Goal: Task Accomplishment & Management: Complete application form

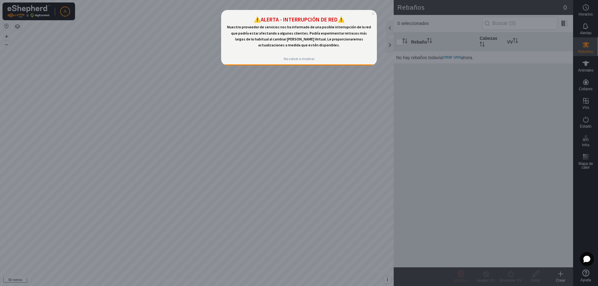
click at [373, 14] on icon "Cerrar vista previa" at bounding box center [373, 13] width 2 height 2
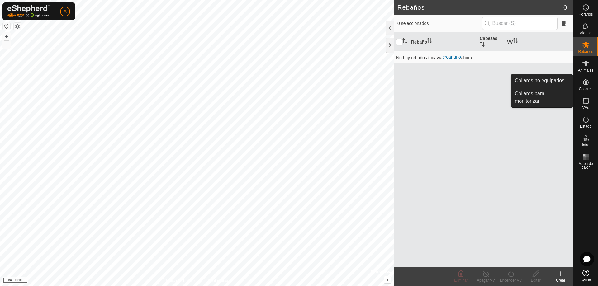
click at [584, 84] on icon at bounding box center [585, 81] width 7 height 7
click at [542, 80] on link "Collares no equipados" at bounding box center [542, 80] width 62 height 12
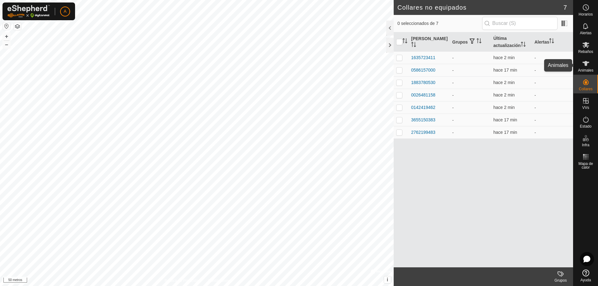
click at [587, 66] on icon at bounding box center [585, 63] width 7 height 7
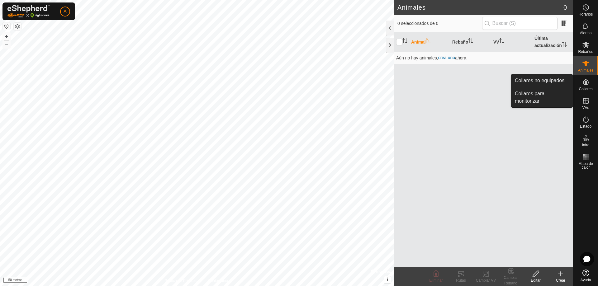
click at [589, 82] on icon at bounding box center [585, 81] width 7 height 7
click at [553, 81] on link "Collares no equipados" at bounding box center [542, 80] width 62 height 12
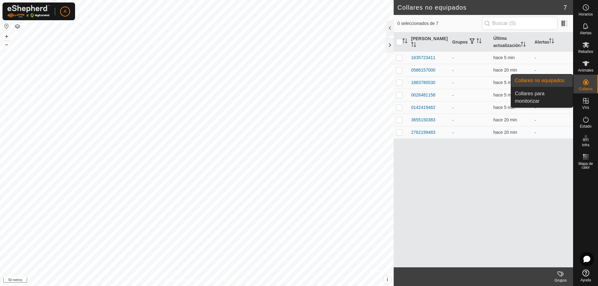
click at [588, 79] on icon at bounding box center [585, 81] width 7 height 7
click at [542, 96] on link "Collares para monitorizar" at bounding box center [542, 97] width 62 height 20
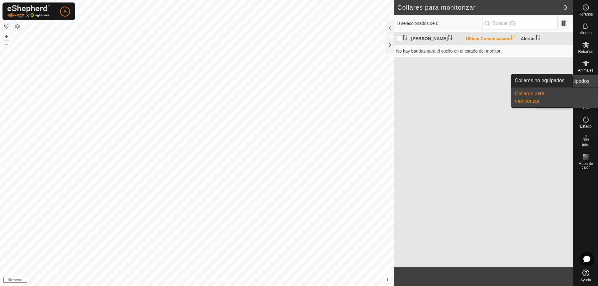
click at [586, 83] on icon at bounding box center [586, 82] width 6 height 6
click at [561, 81] on link "Collares no equipados" at bounding box center [542, 80] width 62 height 12
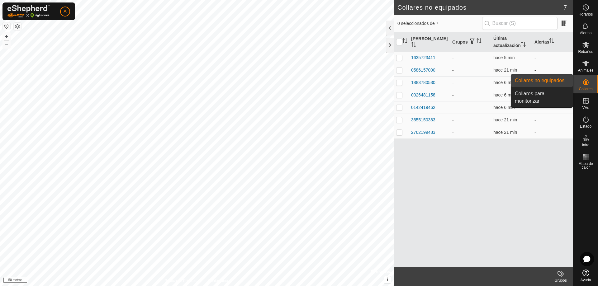
click at [555, 80] on link "Collares no equipados" at bounding box center [542, 80] width 62 height 12
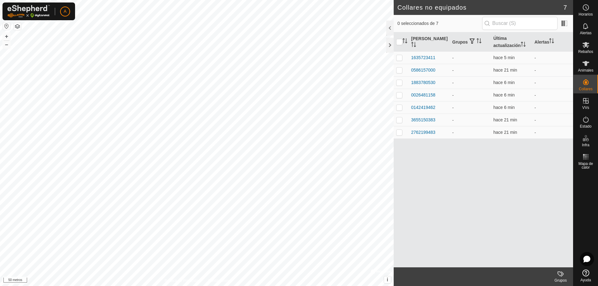
click at [534, 144] on div "[PERSON_NAME] Grupos Última actualización Alertas 1635723411 - hace 5 min - 058…" at bounding box center [482, 149] width 179 height 235
click at [563, 24] on span at bounding box center [564, 23] width 10 height 10
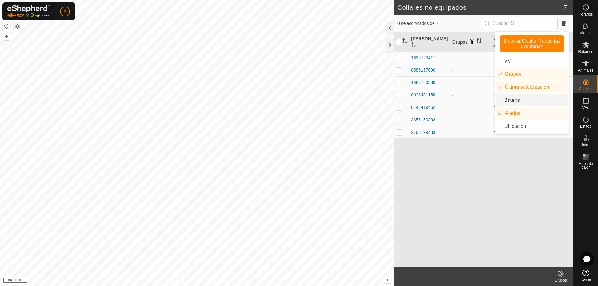
click at [523, 100] on li "Batería" at bounding box center [532, 100] width 72 height 12
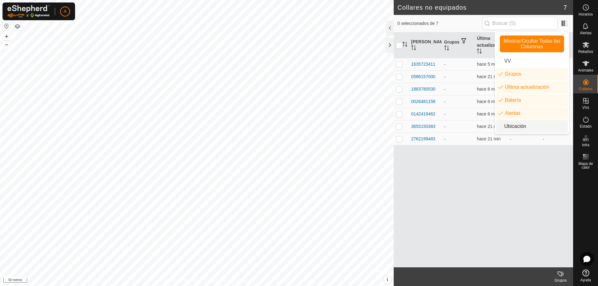
click at [510, 172] on div "[PERSON_NAME] Grupos Última actualización Batería Alertas 1635723411 - hace 5 m…" at bounding box center [482, 149] width 179 height 235
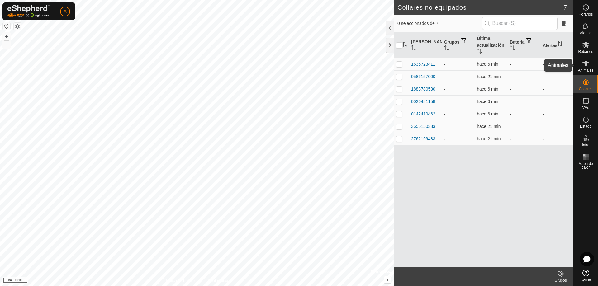
click at [590, 65] on es-animals-svg-icon at bounding box center [585, 64] width 11 height 10
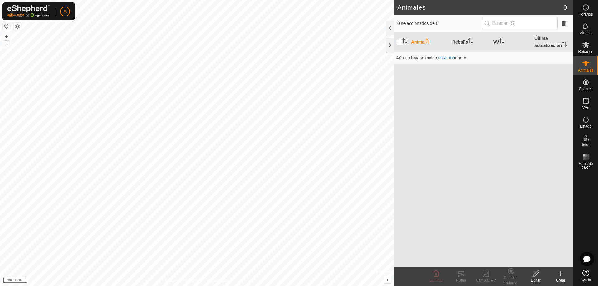
click at [559, 275] on icon at bounding box center [560, 273] width 7 height 7
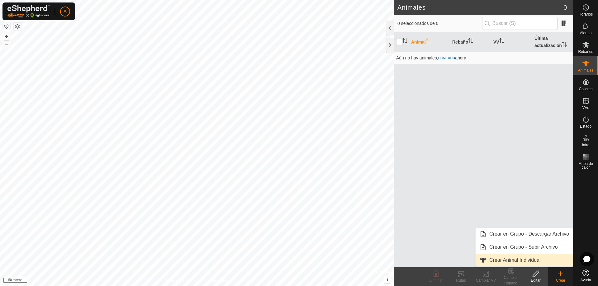
click at [527, 258] on link "Crear Animal Individual" at bounding box center [523, 260] width 97 height 12
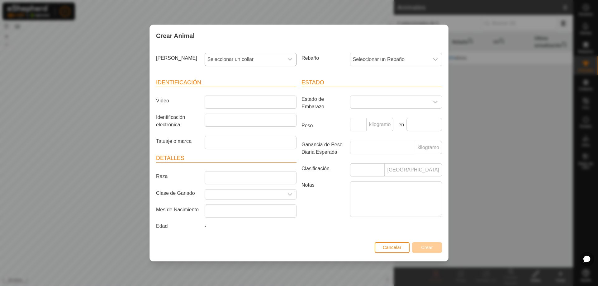
click at [289, 60] on icon "disparador desplegable" at bounding box center [290, 59] width 4 height 2
click at [434, 60] on icon "disparador desplegable" at bounding box center [435, 59] width 5 height 5
click at [433, 60] on icon "disparador desplegable" at bounding box center [435, 59] width 5 height 5
click at [289, 59] on icon "disparador desplegable" at bounding box center [289, 59] width 5 height 5
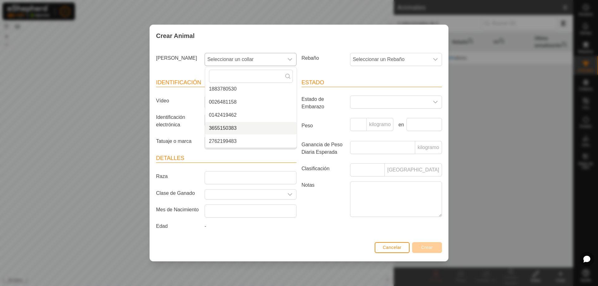
click at [227, 129] on li "3655150383" at bounding box center [250, 128] width 91 height 12
click at [288, 59] on icon "disparador desplegable" at bounding box center [290, 59] width 4 height 2
click at [231, 140] on li "3655150383" at bounding box center [250, 141] width 91 height 12
click at [291, 59] on icon "disparador desplegable" at bounding box center [290, 59] width 4 height 2
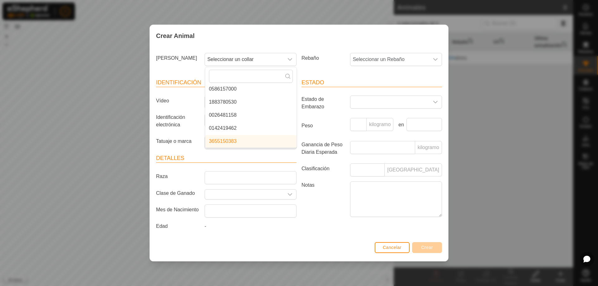
click at [224, 142] on li "3655150383" at bounding box center [250, 141] width 91 height 12
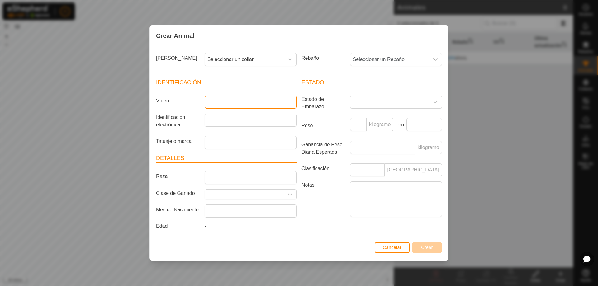
click at [214, 101] on input "Vídeo" at bounding box center [251, 102] width 92 height 13
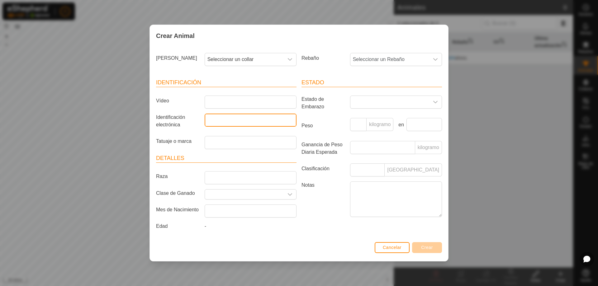
click at [214, 124] on input "Identificación electrónica" at bounding box center [251, 120] width 92 height 13
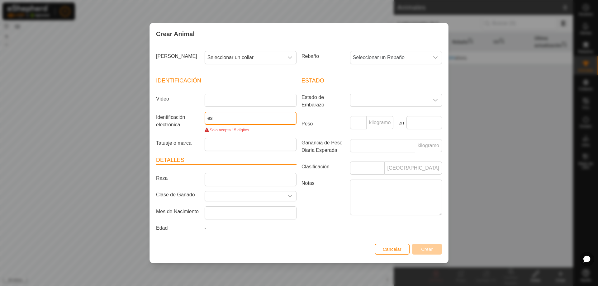
type input "e"
type input "ES030813006066"
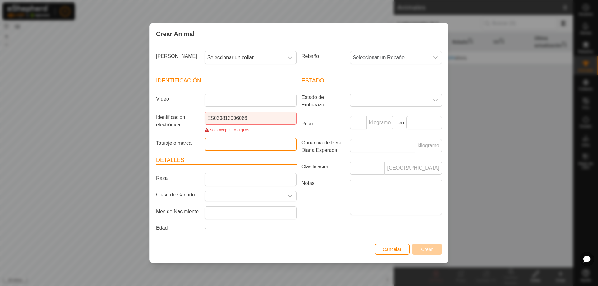
click at [240, 144] on input "Tatuaje o marca" at bounding box center [251, 144] width 92 height 13
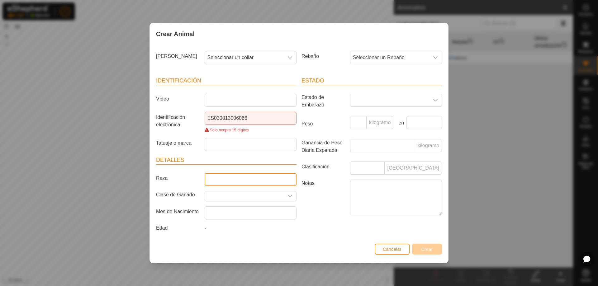
click at [232, 179] on input "Raza" at bounding box center [251, 179] width 92 height 13
type input "LIMUSIN"
click at [290, 195] on icon "disparador desplegable" at bounding box center [289, 196] width 5 height 5
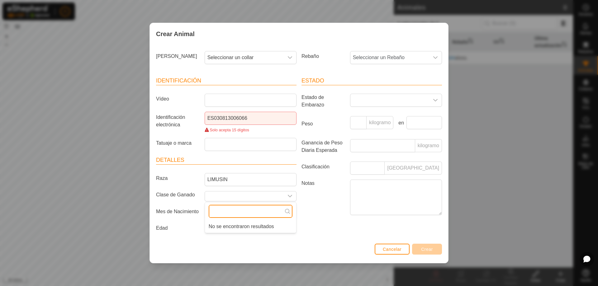
click at [254, 211] on input "text" at bounding box center [251, 211] width 84 height 13
click at [287, 213] on icon at bounding box center [287, 211] width 5 height 5
click at [317, 213] on label "Notas" at bounding box center [323, 197] width 49 height 35
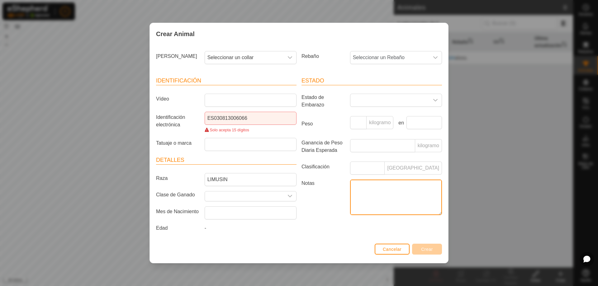
click at [350, 213] on textarea "Notas" at bounding box center [396, 197] width 92 height 35
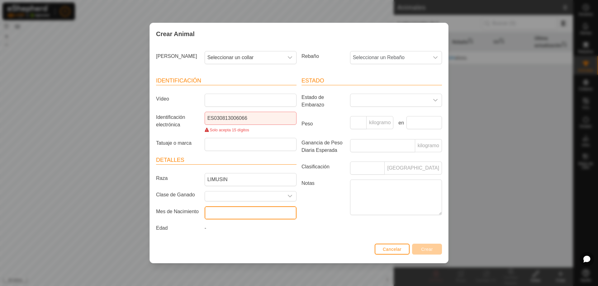
click at [240, 213] on input "text" at bounding box center [251, 212] width 92 height 13
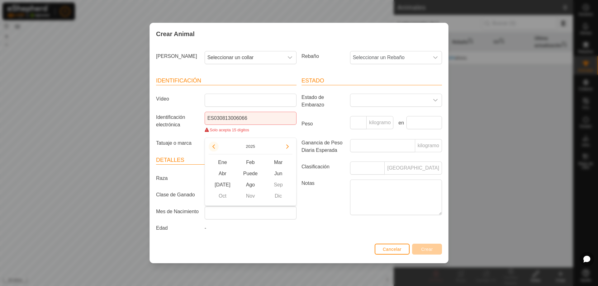
click at [214, 146] on button "Año anterior" at bounding box center [214, 147] width 10 height 10
click at [215, 146] on span "Año anterior" at bounding box center [215, 146] width 0 height 0
click at [251, 145] on button "2025" at bounding box center [250, 146] width 14 height 7
click at [212, 134] on button "Previous Decade" at bounding box center [214, 135] width 10 height 10
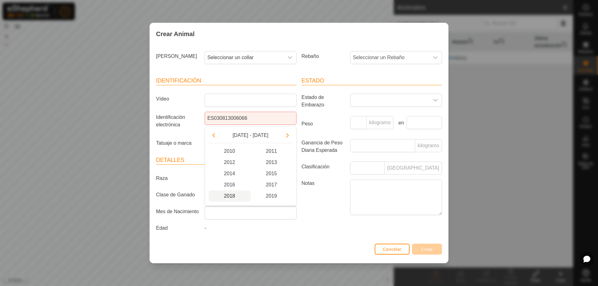
click at [228, 196] on span "2018" at bounding box center [230, 196] width 42 height 11
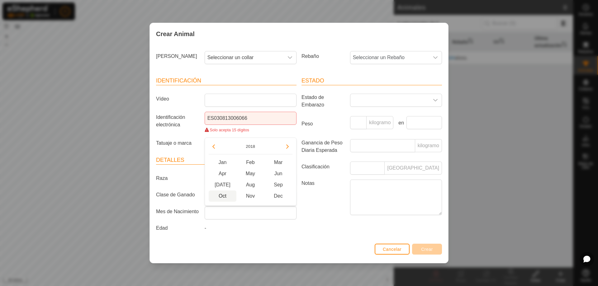
click at [223, 196] on span "Oct" at bounding box center [223, 196] width 28 height 11
type input "[DATE]"
click at [210, 231] on div "-" at bounding box center [250, 229] width 97 height 10
click at [435, 100] on icon "disparador desplegable" at bounding box center [435, 100] width 5 height 5
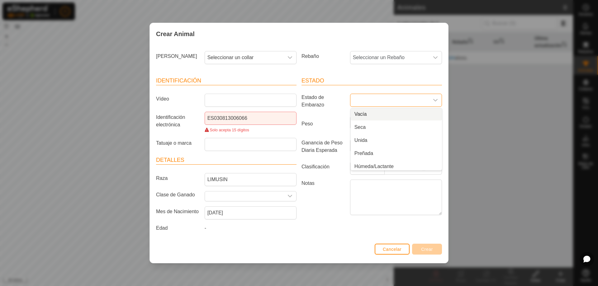
click at [327, 114] on article "Estado Estado de Embarazo Vacía Seca Unida Preñada Húmeda/Lactante Húmeda Unida…" at bounding box center [371, 147] width 140 height 141
click at [354, 122] on input "Peso" at bounding box center [358, 122] width 16 height 13
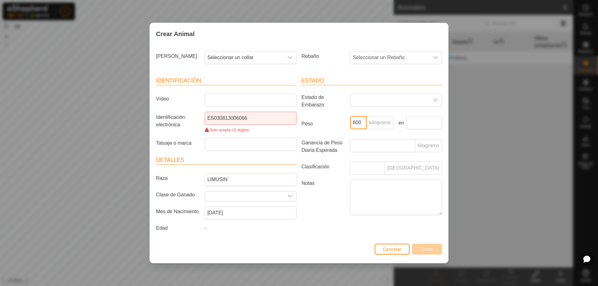
type input "600"
click at [338, 179] on article "Estado Estado de Embarazo Peso 600 kilogramo en Ganancia de Peso Diaria Esperad…" at bounding box center [371, 147] width 140 height 141
click at [435, 56] on icon "disparador desplegable" at bounding box center [435, 57] width 5 height 5
click at [436, 97] on div "disparador desplegable" at bounding box center [435, 100] width 12 height 12
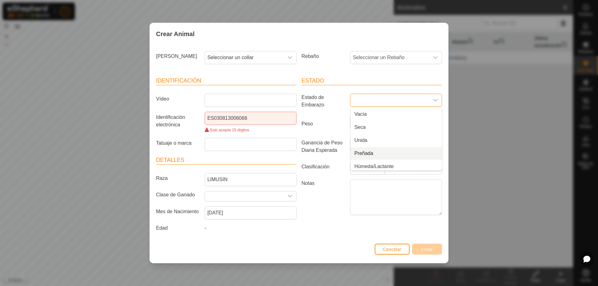
click at [371, 154] on li "Preñada" at bounding box center [396, 153] width 91 height 12
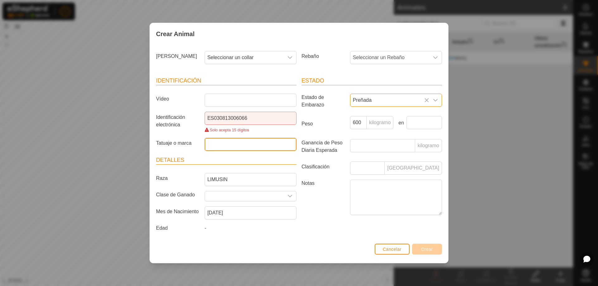
click at [214, 144] on input "Tatuaje o marca" at bounding box center [251, 144] width 92 height 13
type input "ORANGE"
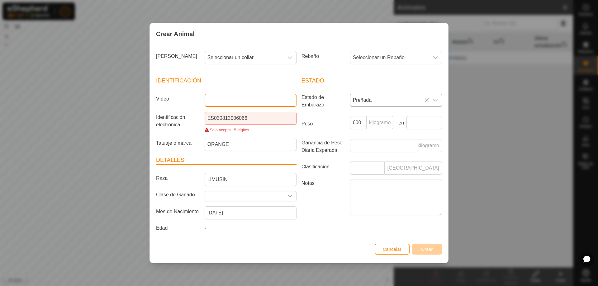
click at [237, 97] on input "Vídeo" at bounding box center [251, 100] width 92 height 13
click at [232, 99] on input "Vídeo" at bounding box center [251, 100] width 92 height 13
click at [291, 58] on icon "disparador desplegable" at bounding box center [289, 57] width 5 height 5
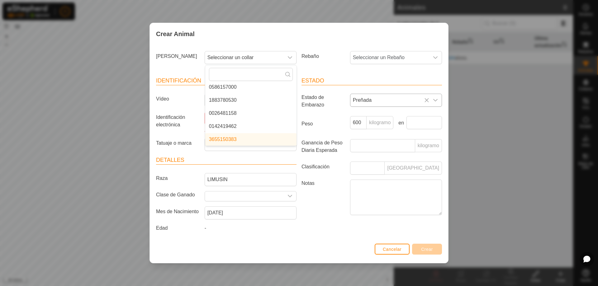
click at [225, 137] on li "3655150383" at bounding box center [250, 139] width 91 height 12
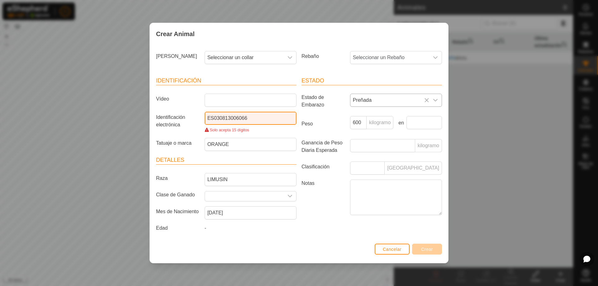
click at [207, 117] on input "ES030813006066" at bounding box center [251, 118] width 92 height 13
click at [313, 134] on div "Peso 600 kilogramo en" at bounding box center [371, 125] width 145 height 18
click at [207, 116] on input "0ES030813006066" at bounding box center [251, 118] width 92 height 13
click at [306, 127] on font "Peso" at bounding box center [306, 123] width 11 height 7
click at [350, 127] on input "600" at bounding box center [358, 122] width 16 height 13
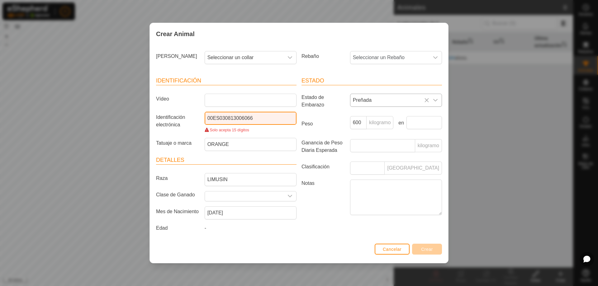
click at [219, 117] on input "00ES030813006066" at bounding box center [251, 118] width 92 height 13
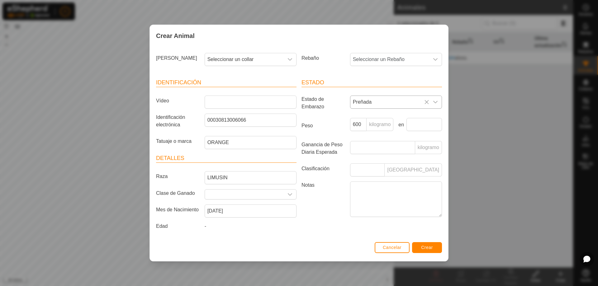
click at [321, 200] on label "Notas" at bounding box center [323, 198] width 49 height 35
click at [350, 200] on textarea "Notas" at bounding box center [396, 198] width 92 height 35
click at [211, 120] on input "00030813006066" at bounding box center [251, 120] width 92 height 13
click at [320, 221] on div "Estado Estado de Embarazo Preñada Peso 600 kilogramo en Ganancia de Peso Diaria…" at bounding box center [371, 155] width 145 height 169
click at [421, 247] on font "Crear" at bounding box center [427, 247] width 12 height 5
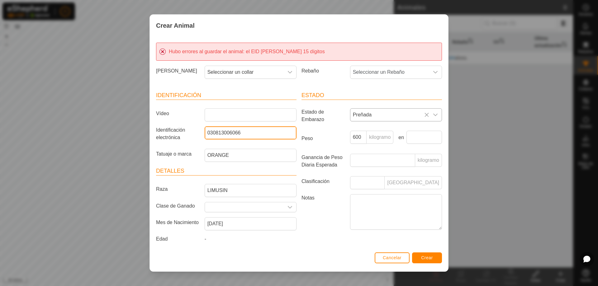
click at [206, 134] on input "030813006066" at bounding box center [251, 132] width 92 height 13
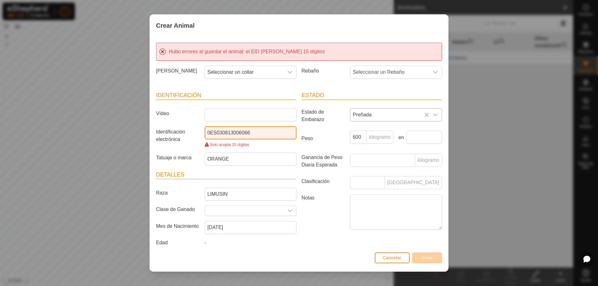
click at [215, 131] on input "0ES030813006066" at bounding box center [251, 132] width 92 height 13
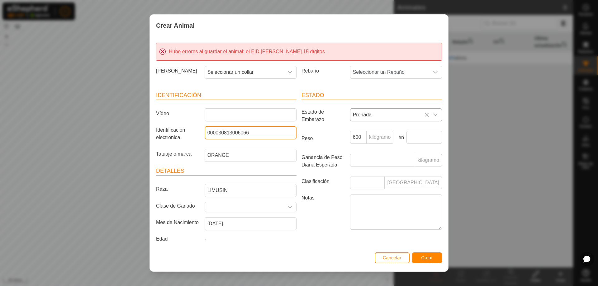
type input "000030813006066"
click at [427, 259] on font "Crear" at bounding box center [427, 257] width 12 height 5
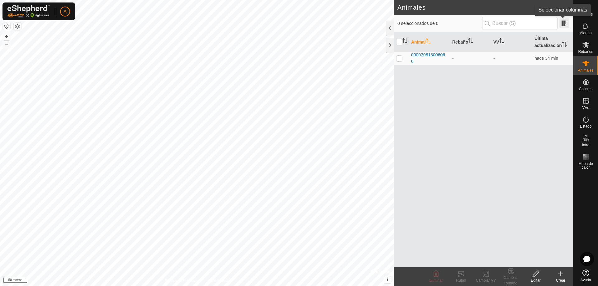
click at [564, 21] on span at bounding box center [564, 23] width 10 height 10
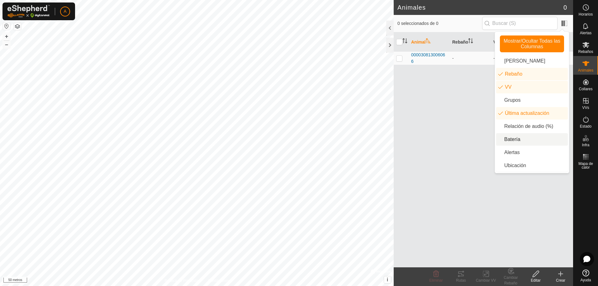
click at [515, 139] on li "Batería" at bounding box center [532, 139] width 72 height 12
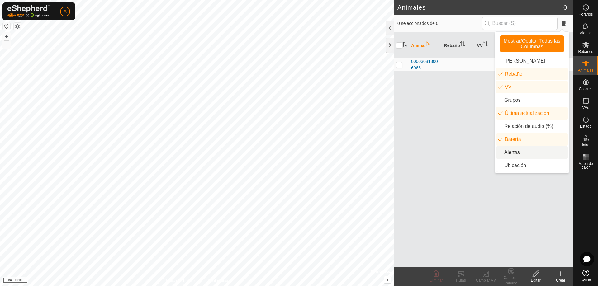
click at [478, 149] on div "Animal Rebaño VV Última actualización Batería 000030813006066 - - hace 34 min -" at bounding box center [482, 149] width 179 height 235
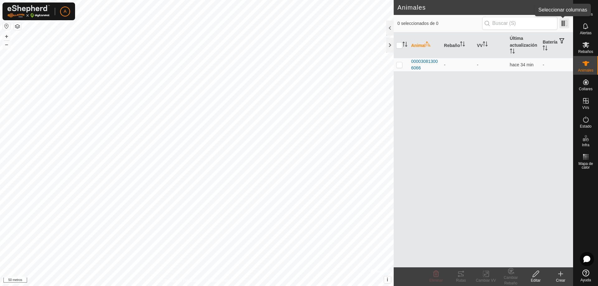
click at [564, 25] on span at bounding box center [564, 23] width 10 height 10
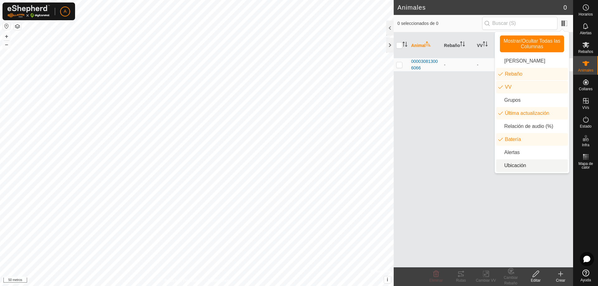
click at [517, 165] on li "Ubicación" at bounding box center [532, 165] width 72 height 12
click at [459, 118] on div "Animal Rebaño VV Última actualización Batería Ubicación 000030813006066 - - hac…" at bounding box center [482, 149] width 179 height 235
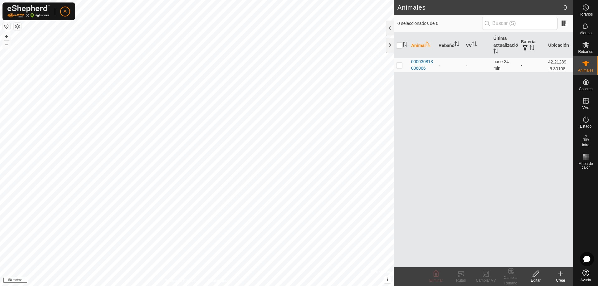
click at [562, 278] on div "Crear" at bounding box center [560, 281] width 25 height 6
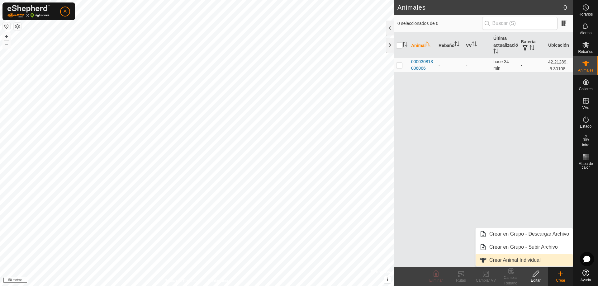
click at [515, 260] on link "Crear Animal Individual" at bounding box center [523, 260] width 97 height 12
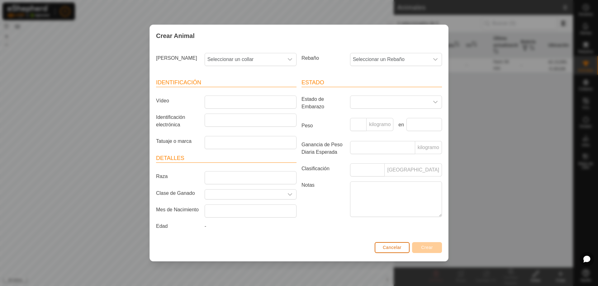
click at [400, 249] on font "Cancelar" at bounding box center [392, 247] width 19 height 5
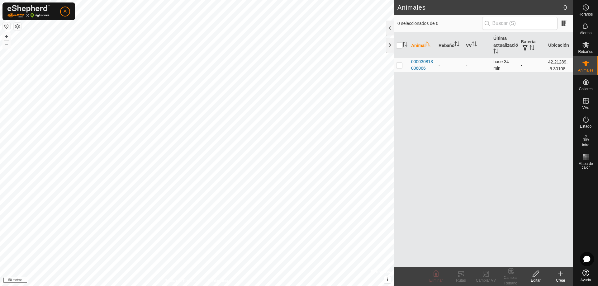
click at [398, 66] on p-checkbox at bounding box center [399, 65] width 6 height 5
checkbox input "true"
click at [538, 275] on icon at bounding box center [536, 273] width 8 height 7
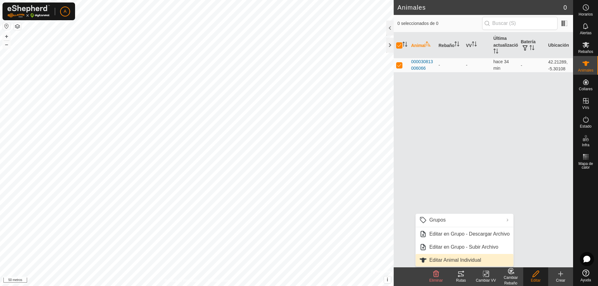
click at [454, 260] on link "Editar Animal Individual" at bounding box center [464, 260] width 98 height 12
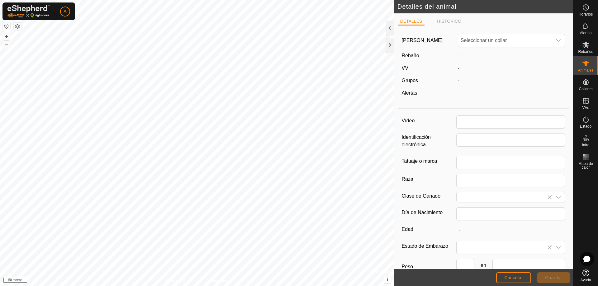
type input "000030813006066"
type input "ORANGE"
type input "LIMUSIN"
type input "10/2018"
type input "6 years 11 months"
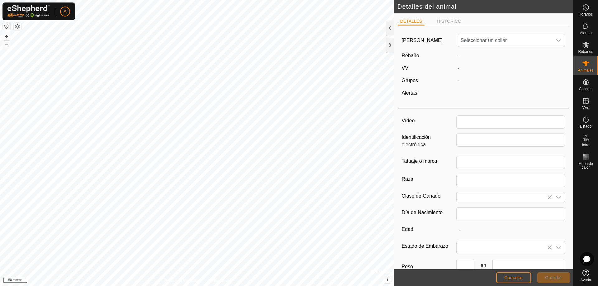
type input "600"
click at [556, 39] on icon "disparador desplegable" at bounding box center [558, 40] width 5 height 5
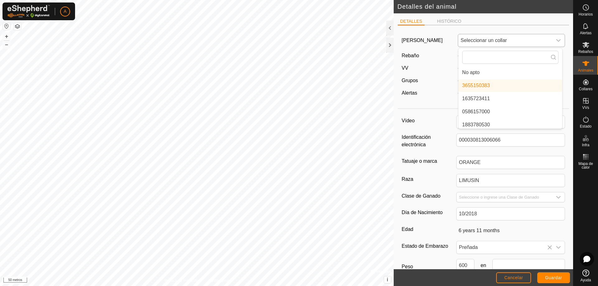
click at [472, 85] on li "3655150383" at bounding box center [510, 85] width 104 height 12
click at [556, 40] on icon "disparador desplegable" at bounding box center [558, 40] width 5 height 5
click at [481, 85] on li "3655150383" at bounding box center [510, 85] width 104 height 12
click at [518, 276] on font "Cancelar" at bounding box center [513, 277] width 19 height 5
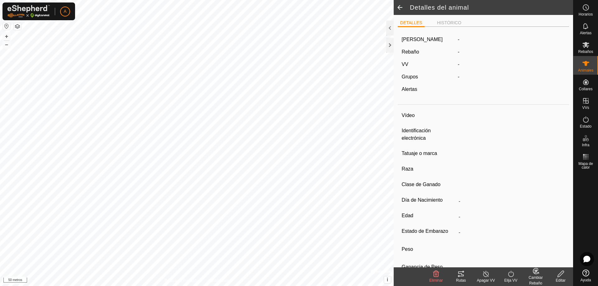
type input "-"
type input "000030813006066"
type input "ORANGE"
type input "LIMUSIN"
type input "-"
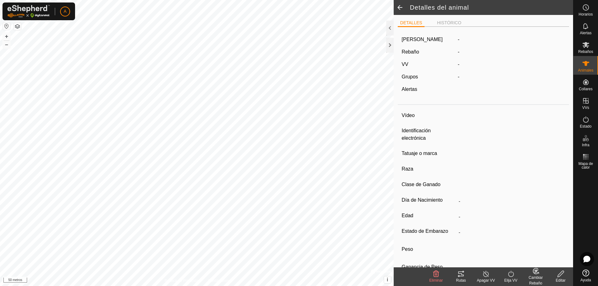
type input "10/2018"
type input "6 years 11 months"
type input "Preñada"
type input "600 kg"
type input "-"
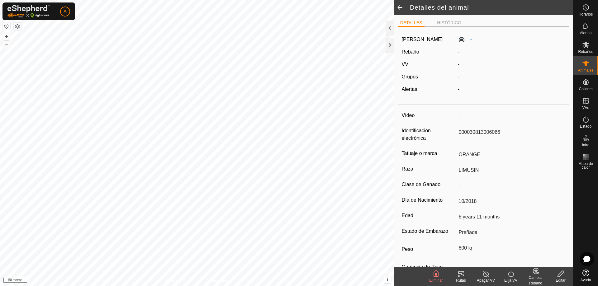
click at [400, 5] on span at bounding box center [399, 7] width 12 height 15
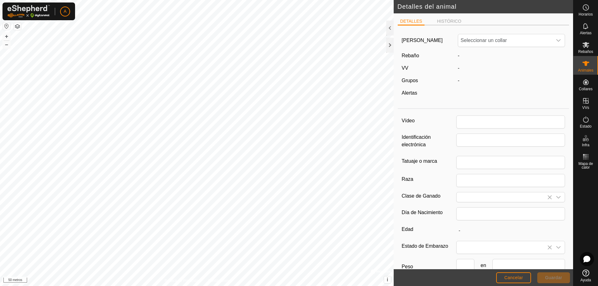
type input "000030813006066"
type input "ORANGE"
type input "LIMUSIN"
type input "10/2018"
type input "6 years 11 months"
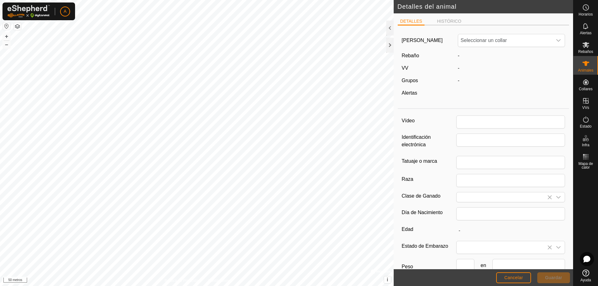
type input "600"
click at [518, 277] on font "Cancelar" at bounding box center [513, 277] width 19 height 5
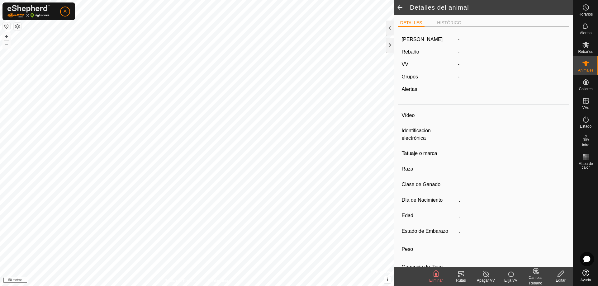
type input "-"
type input "000030813006066"
type input "ORANGE"
type input "LIMUSIN"
type input "-"
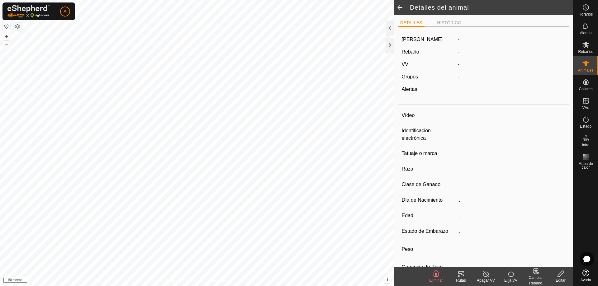
type input "10/2018"
type input "6 years 11 months"
type input "Preñada"
type input "600 kg"
type input "-"
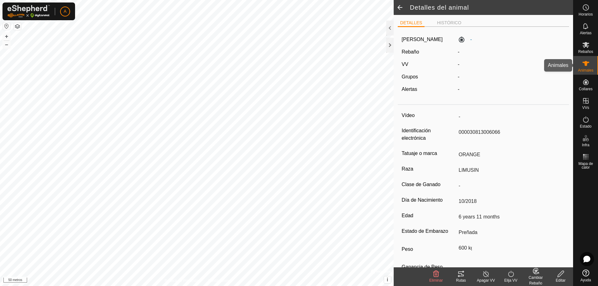
click at [584, 64] on icon at bounding box center [585, 63] width 7 height 5
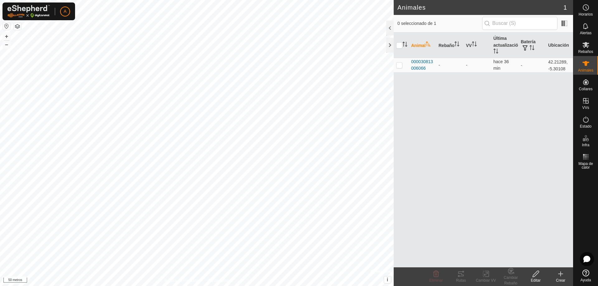
click at [562, 278] on div "Crear" at bounding box center [560, 281] width 25 height 6
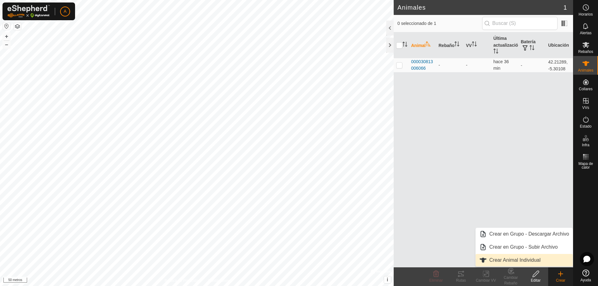
click at [512, 264] on link "Crear Animal Individual" at bounding box center [523, 260] width 97 height 12
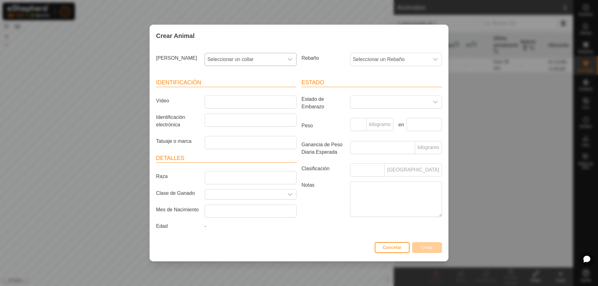
click at [288, 59] on icon "disparador desplegable" at bounding box center [290, 59] width 4 height 2
click at [230, 141] on li "2762199483" at bounding box center [250, 141] width 91 height 12
click at [213, 122] on input "Identificación electrónica" at bounding box center [251, 120] width 92 height 13
type input "000080811480154"
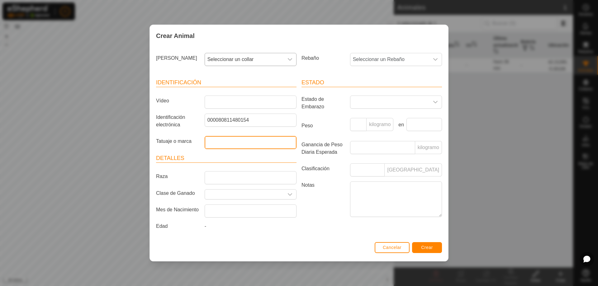
click at [221, 144] on input "Tatuaje o marca" at bounding box center [251, 142] width 92 height 13
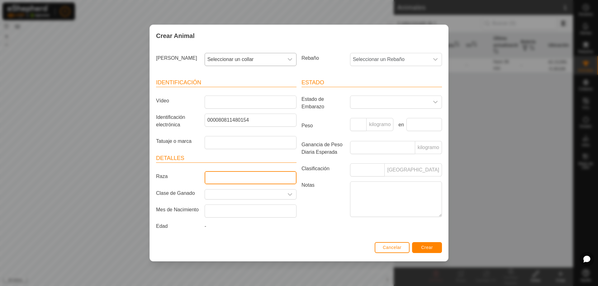
click at [234, 179] on input "Raza" at bounding box center [251, 177] width 92 height 13
type input "LIMUSIN"
click at [289, 195] on icon "disparador desplegable" at bounding box center [290, 194] width 4 height 2
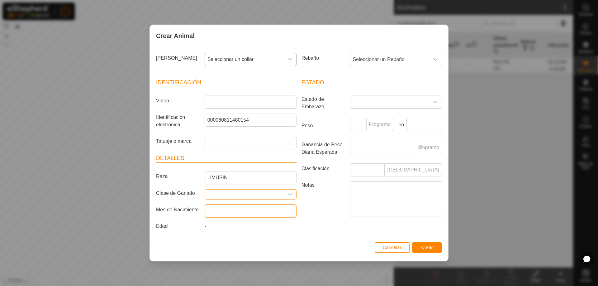
click at [235, 214] on input "text" at bounding box center [251, 211] width 92 height 13
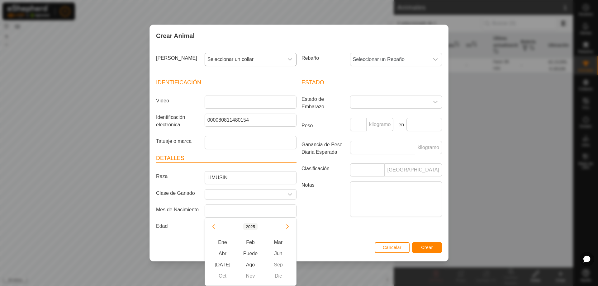
click at [253, 226] on button "2025" at bounding box center [250, 226] width 14 height 7
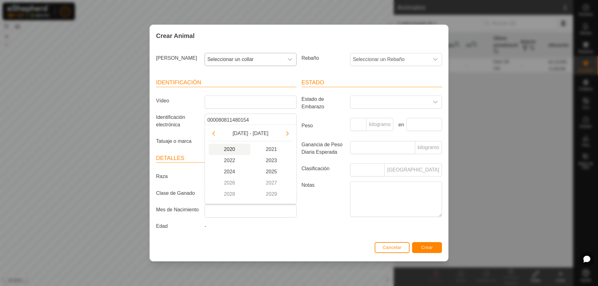
click at [231, 148] on span "2020" at bounding box center [230, 149] width 42 height 11
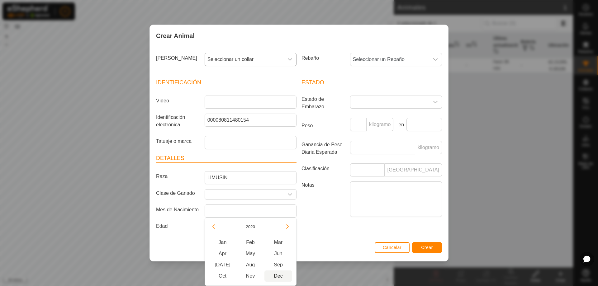
click at [278, 276] on span "Dec" at bounding box center [278, 276] width 28 height 11
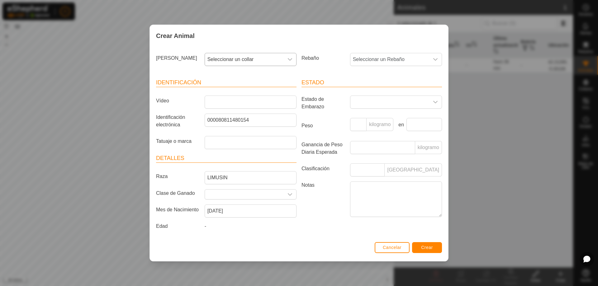
click at [206, 225] on div "-" at bounding box center [250, 228] width 97 height 10
click at [205, 227] on font "-" at bounding box center [206, 226] width 2 height 5
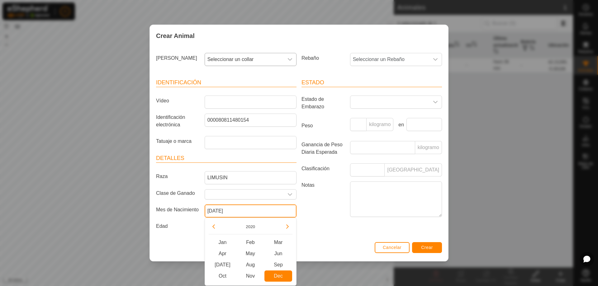
click at [240, 213] on input "[DATE]" at bounding box center [251, 211] width 92 height 13
click at [251, 228] on button "2020" at bounding box center [250, 226] width 14 height 7
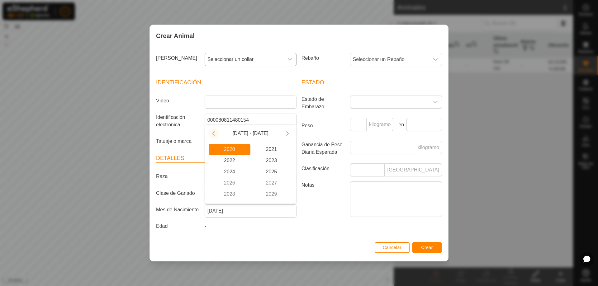
click at [213, 132] on button "Previous Decade" at bounding box center [214, 134] width 10 height 10
click at [273, 171] on span "2015" at bounding box center [271, 171] width 42 height 11
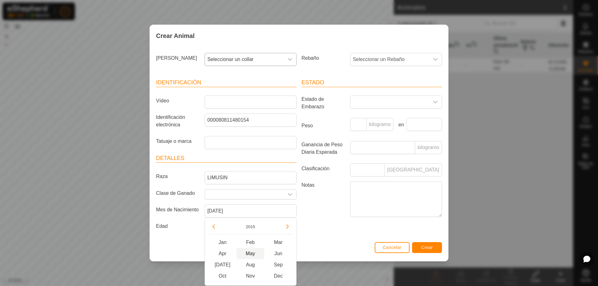
click at [251, 254] on span "May" at bounding box center [250, 253] width 28 height 11
type input "[DATE]"
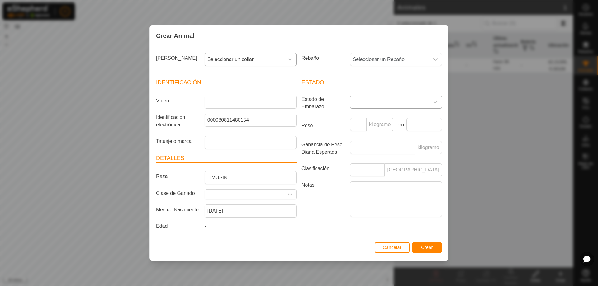
click at [435, 102] on icon "disparador desplegable" at bounding box center [435, 102] width 5 height 5
click at [378, 117] on li "Vacía" at bounding box center [396, 116] width 91 height 12
click at [427, 246] on font "Crear" at bounding box center [427, 247] width 12 height 5
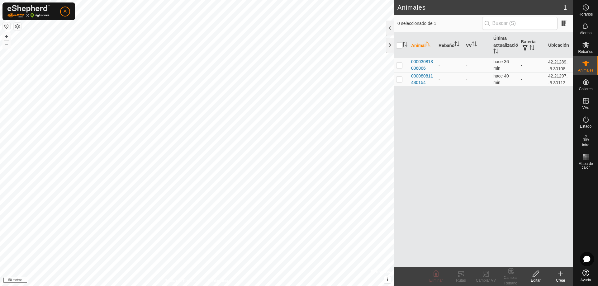
click at [563, 275] on icon at bounding box center [560, 273] width 7 height 7
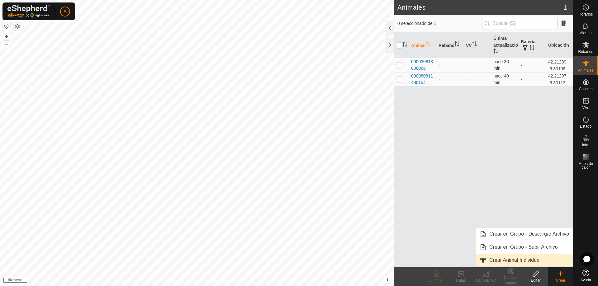
click at [523, 261] on link "Crear Animal Individual" at bounding box center [523, 260] width 97 height 12
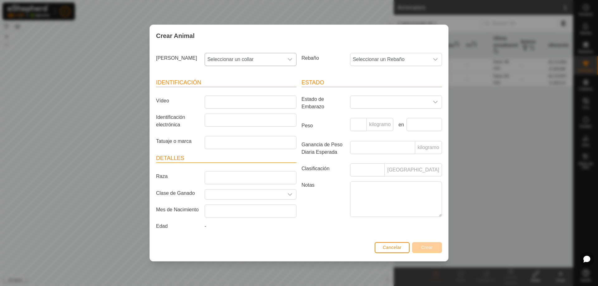
click at [290, 61] on icon "disparador desplegable" at bounding box center [289, 59] width 5 height 5
click at [249, 141] on li "0026481158" at bounding box center [250, 141] width 91 height 12
click at [223, 120] on input "Identificación electrónica" at bounding box center [251, 120] width 92 height 13
type input "000050812892033"
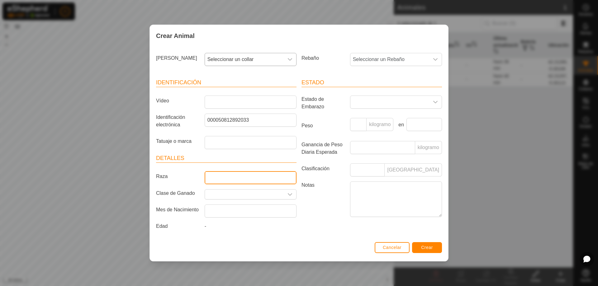
click at [249, 179] on input "Raza" at bounding box center [251, 177] width 92 height 13
type input "LIMUSIN"
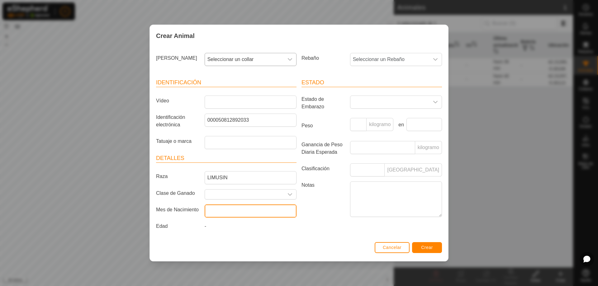
click at [234, 214] on input "text" at bounding box center [251, 211] width 92 height 13
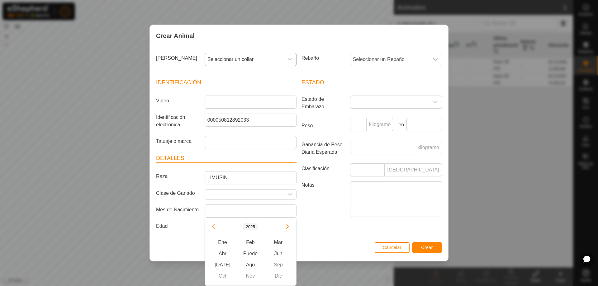
click at [253, 227] on button "2025" at bounding box center [250, 226] width 14 height 7
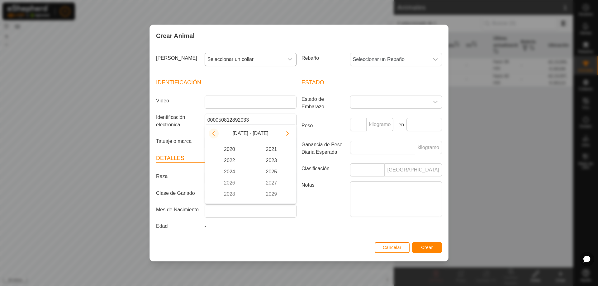
click at [214, 134] on button "Previous Decade" at bounding box center [214, 134] width 10 height 10
click at [271, 181] on span "2017" at bounding box center [271, 182] width 42 height 11
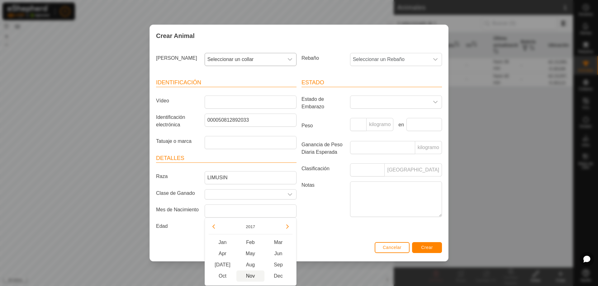
click at [249, 274] on span "Nov" at bounding box center [250, 276] width 28 height 11
type input "[DATE]"
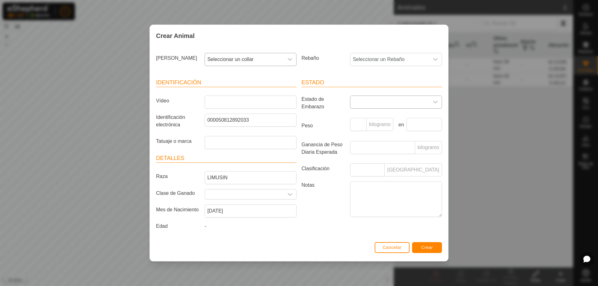
click at [435, 101] on icon "disparador desplegable" at bounding box center [435, 102] width 5 height 5
drag, startPoint x: 366, startPoint y: 117, endPoint x: 366, endPoint y: 124, distance: 6.9
click at [366, 117] on li "Vacía" at bounding box center [396, 116] width 91 height 12
drag, startPoint x: 351, startPoint y: 125, endPoint x: 351, endPoint y: 129, distance: 4.4
click at [351, 124] on input "Peso" at bounding box center [358, 124] width 16 height 13
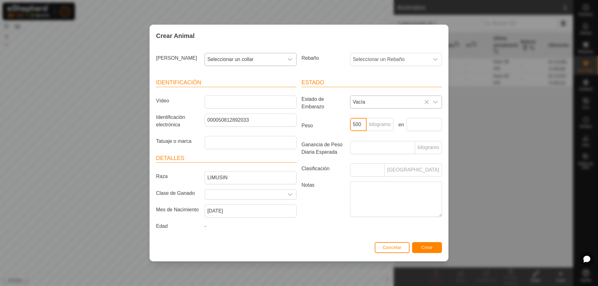
type input "500"
click at [427, 250] on button "Crear" at bounding box center [427, 247] width 30 height 11
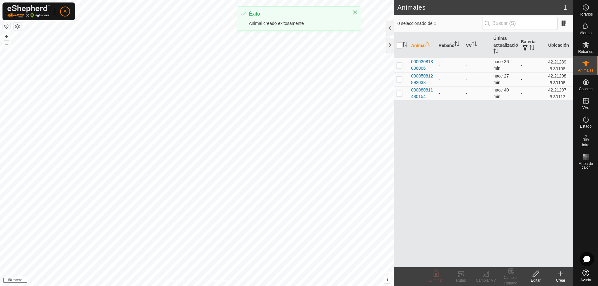
click at [471, 81] on td "-" at bounding box center [476, 79] width 27 height 14
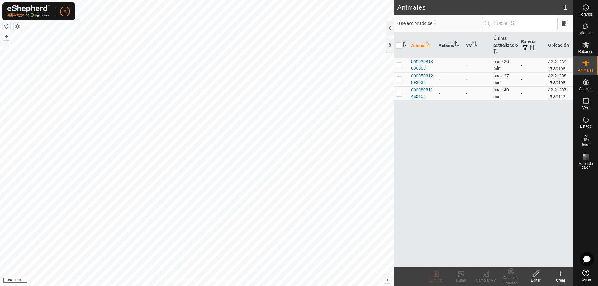
click at [400, 79] on p-checkbox at bounding box center [399, 79] width 6 height 5
checkbox input "true"
click at [398, 91] on p-checkbox at bounding box center [399, 93] width 6 height 5
checkbox input "true"
click at [400, 79] on p-checkbox at bounding box center [399, 79] width 6 height 5
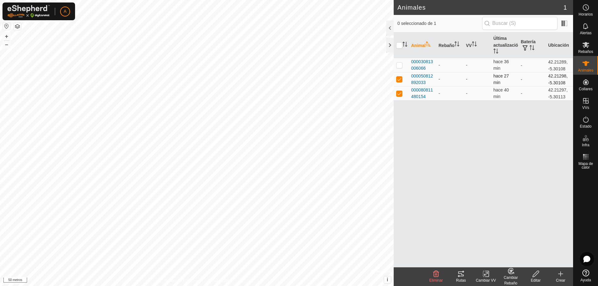
checkbox input "false"
click at [536, 276] on icon at bounding box center [536, 273] width 8 height 7
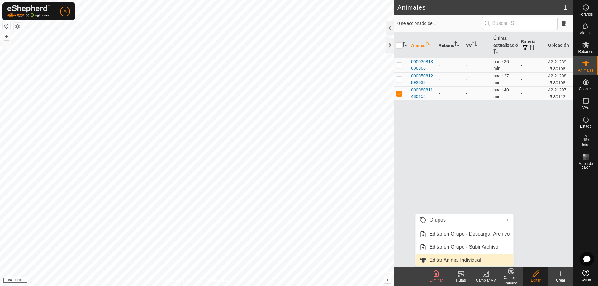
click at [463, 258] on link "Editar Animal Individual" at bounding box center [464, 260] width 98 height 12
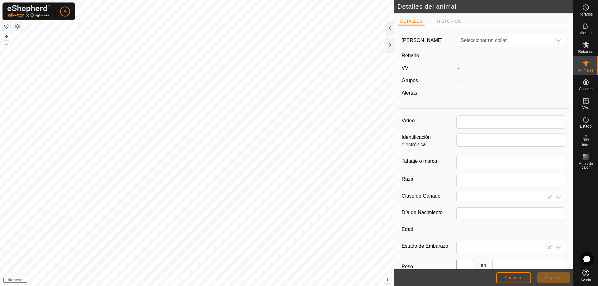
type input "000080811480154"
type input "LIMUSIN"
type input "05/2015"
type input "10 years 5 months"
type input "0"
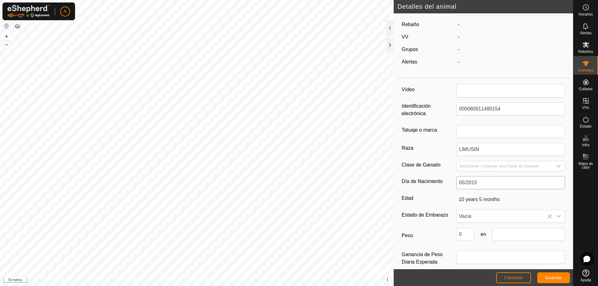
scroll to position [39, 0]
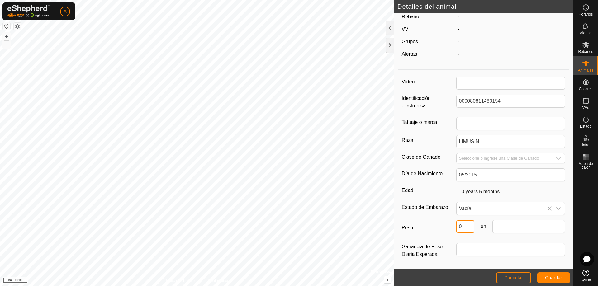
click at [464, 227] on input "0" at bounding box center [465, 226] width 18 height 13
type input "500"
click at [552, 276] on font "Guardar" at bounding box center [553, 277] width 17 height 5
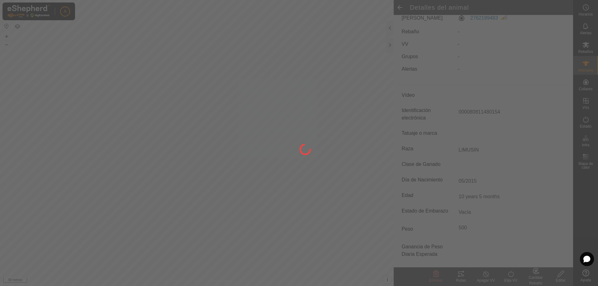
type input "-"
type input "0 kg"
type input "-"
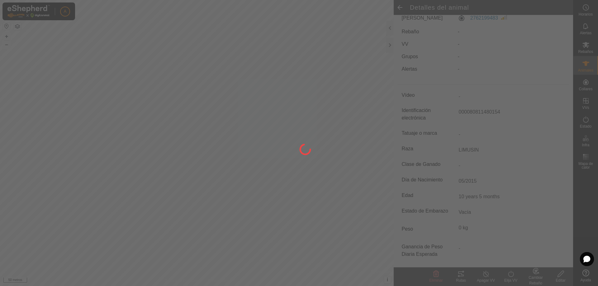
scroll to position [25, 0]
type input "500 kg"
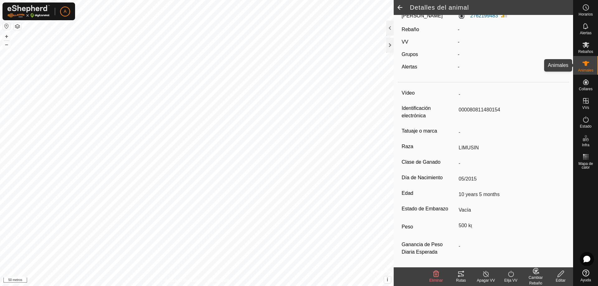
click at [586, 67] on icon at bounding box center [585, 63] width 7 height 7
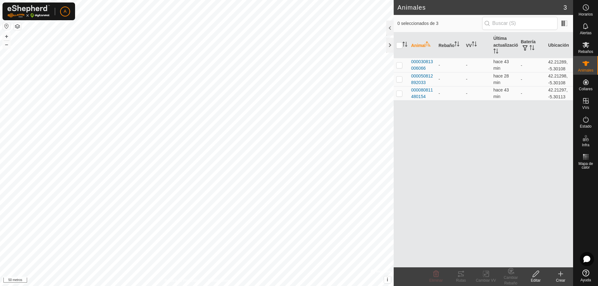
click at [556, 276] on create-svg-icon at bounding box center [560, 273] width 25 height 7
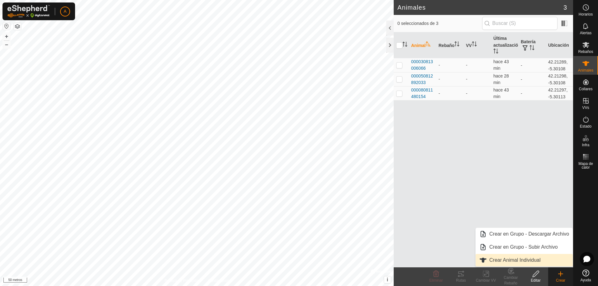
click at [504, 258] on link "Crear Animal Individual" at bounding box center [523, 260] width 97 height 12
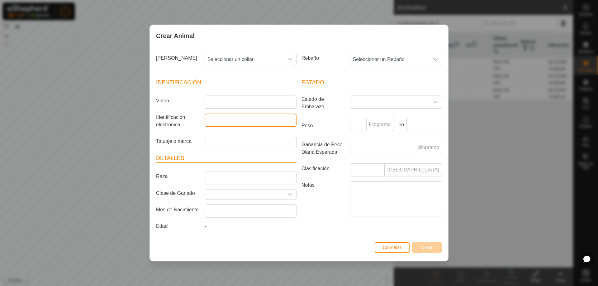
click at [210, 121] on input "Identificación electrónica" at bounding box center [251, 120] width 92 height 13
type input "000020812030427"
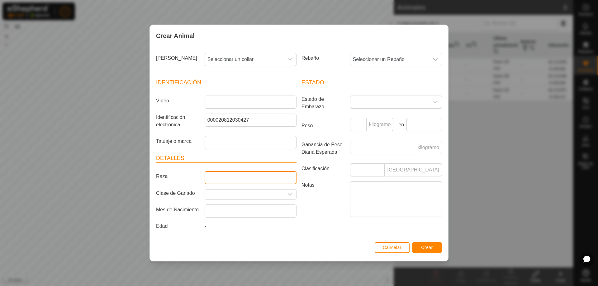
click at [246, 173] on input "Raza" at bounding box center [251, 177] width 92 height 13
type input "LIMUSIN"
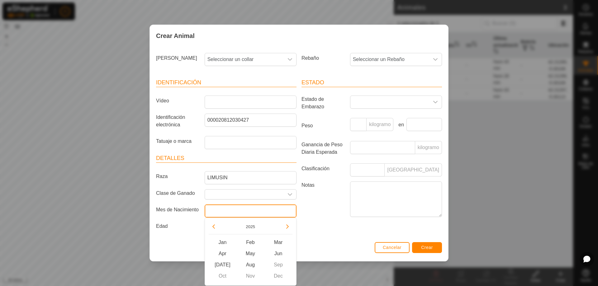
click at [225, 213] on input "text" at bounding box center [251, 211] width 92 height 13
click at [215, 227] on button "Año anterior" at bounding box center [214, 227] width 10 height 10
click at [252, 225] on button "2025" at bounding box center [250, 226] width 14 height 7
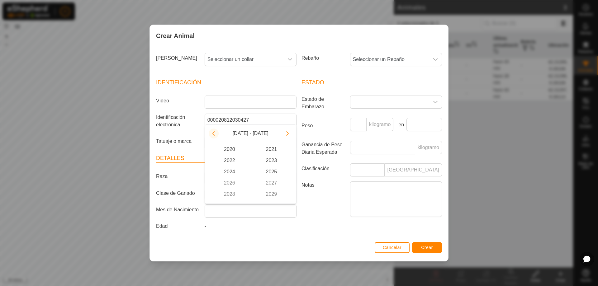
click at [214, 133] on button "Previous Decade" at bounding box center [214, 134] width 10 height 10
click at [271, 182] on span "2017" at bounding box center [271, 182] width 42 height 11
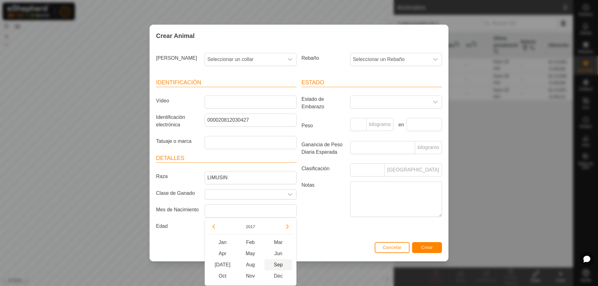
click at [277, 265] on span "Sep" at bounding box center [278, 264] width 28 height 11
type input "[DATE]"
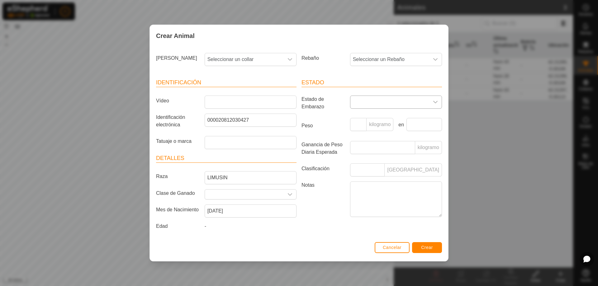
click at [435, 101] on icon "disparador desplegable" at bounding box center [435, 102] width 5 height 5
click at [362, 114] on li "Vacía" at bounding box center [396, 116] width 91 height 12
click at [355, 121] on input "Peso" at bounding box center [358, 124] width 16 height 13
type input "500"
click at [423, 247] on font "Crear" at bounding box center [427, 247] width 12 height 5
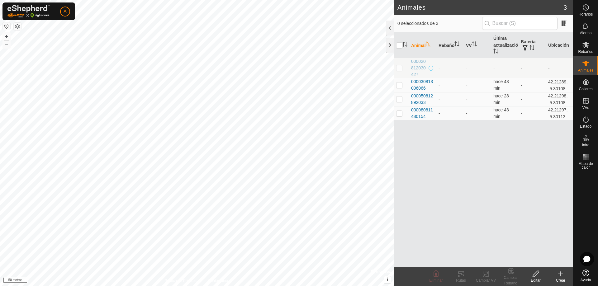
click at [562, 275] on icon at bounding box center [560, 273] width 7 height 7
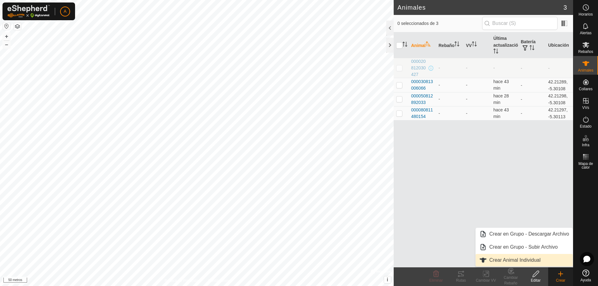
click at [509, 261] on link "Crear Animal Individual" at bounding box center [523, 260] width 97 height 12
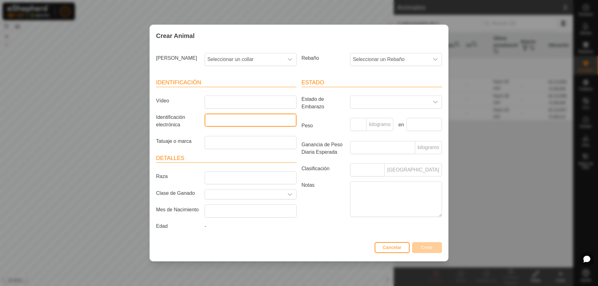
click at [217, 122] on input "Identificación electrónica" at bounding box center [251, 120] width 92 height 13
click at [465, 227] on div "Crear Animal [PERSON_NAME] Seleccionar un collar Rebaño Seleccionar un Rebaño I…" at bounding box center [299, 143] width 598 height 286
click at [400, 248] on font "Cancelar" at bounding box center [392, 247] width 19 height 5
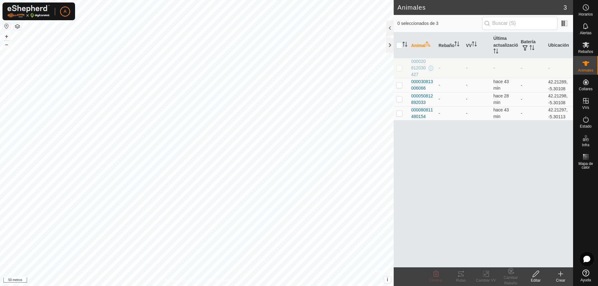
click at [398, 67] on p-checkbox at bounding box center [399, 67] width 6 height 5
checkbox input "true"
click at [536, 277] on icon at bounding box center [536, 273] width 8 height 7
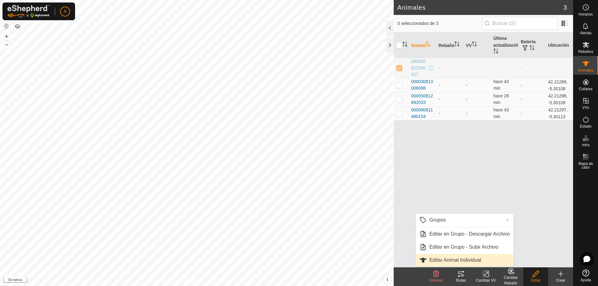
click at [453, 259] on link "Editar Animal Individual" at bounding box center [464, 260] width 98 height 12
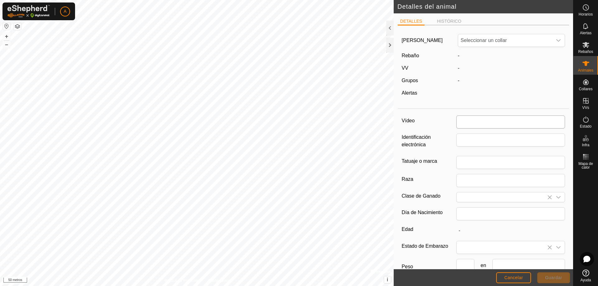
type input "000020812030427"
type input "LIMUSIN"
type input "09/2017"
type input "8 years"
type input "500"
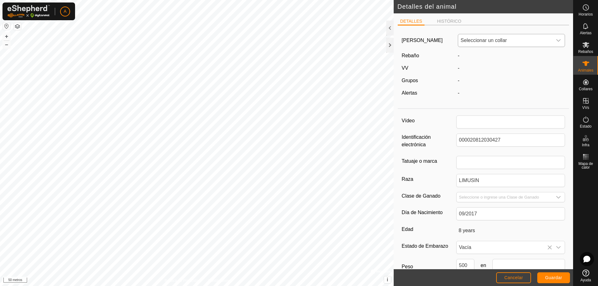
click at [556, 42] on icon "disparador desplegable" at bounding box center [558, 41] width 4 height 2
click at [482, 111] on li "1883780530" at bounding box center [510, 112] width 104 height 12
click at [557, 277] on font "Guardar" at bounding box center [553, 277] width 17 height 5
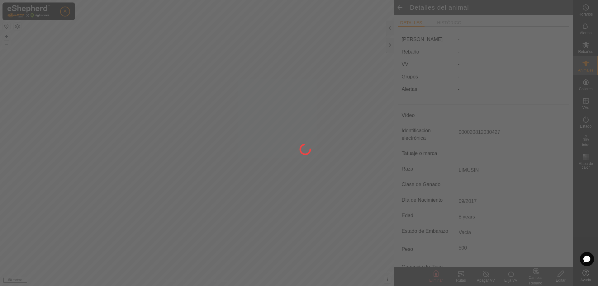
type input "-"
type input "500 kg"
type input "-"
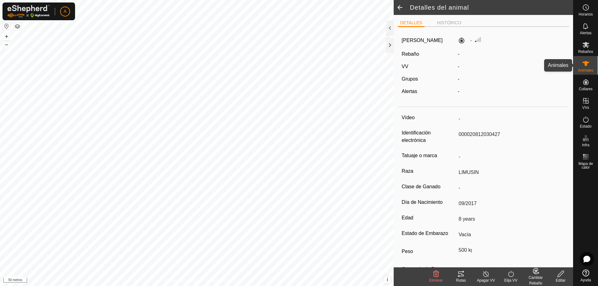
click at [583, 63] on icon at bounding box center [585, 63] width 7 height 5
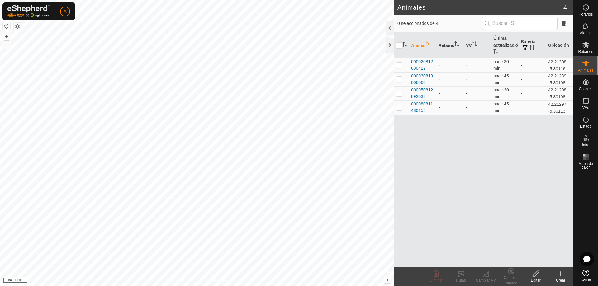
click at [558, 276] on icon at bounding box center [560, 273] width 7 height 7
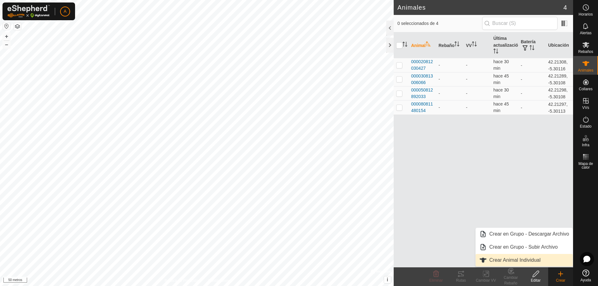
click at [509, 259] on link "Crear Animal Individual" at bounding box center [523, 260] width 97 height 12
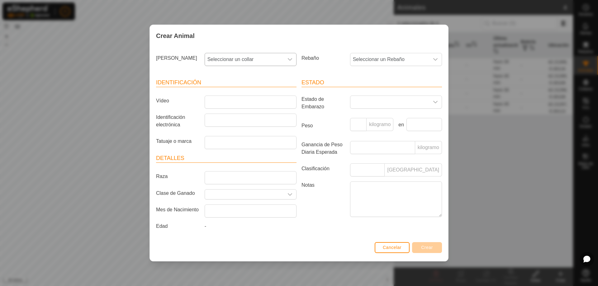
click at [292, 58] on icon "disparador desplegable" at bounding box center [290, 59] width 4 height 2
click at [244, 129] on li "0142419462" at bounding box center [250, 131] width 91 height 12
click at [215, 122] on input "Identificación electrónica" at bounding box center [251, 120] width 92 height 13
type input "000"
click at [218, 178] on input "Raza" at bounding box center [251, 177] width 92 height 13
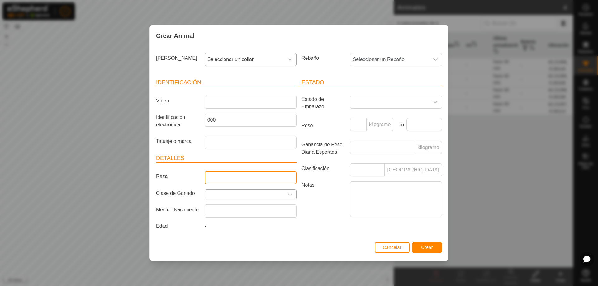
type input "LIMUSIN"
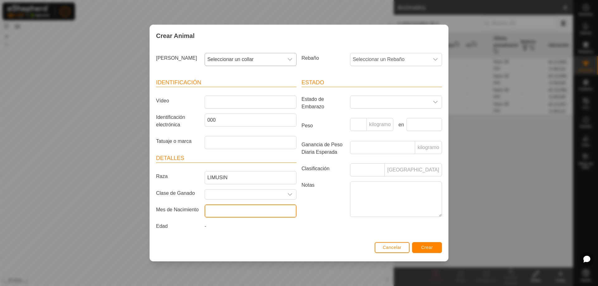
click at [230, 211] on input "text" at bounding box center [251, 211] width 92 height 13
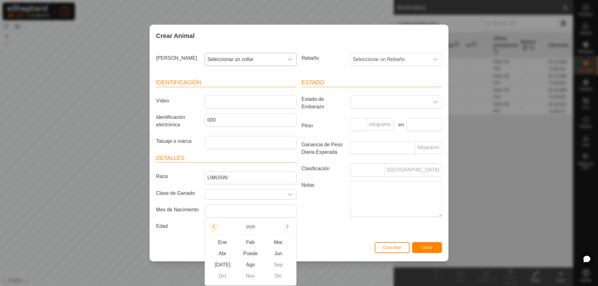
click at [213, 225] on button "Año anterior" at bounding box center [214, 227] width 10 height 10
click at [250, 226] on button "2025" at bounding box center [250, 226] width 14 height 7
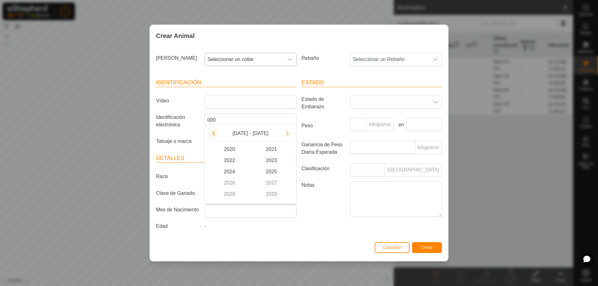
click at [214, 134] on button "Previous Decade" at bounding box center [214, 134] width 10 height 10
drag, startPoint x: 233, startPoint y: 193, endPoint x: 231, endPoint y: 197, distance: 4.2
click at [233, 193] on span "2018" at bounding box center [230, 194] width 42 height 11
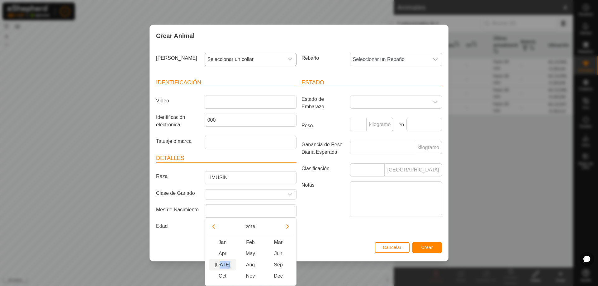
click at [224, 263] on span "[DATE]" at bounding box center [223, 264] width 28 height 11
type input "[DATE]"
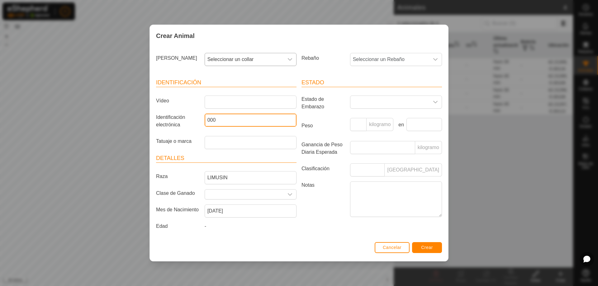
click at [226, 118] on input "000" at bounding box center [251, 120] width 92 height 13
type input "000020813747489"
click at [436, 101] on icon "disparador desplegable" at bounding box center [435, 102] width 5 height 5
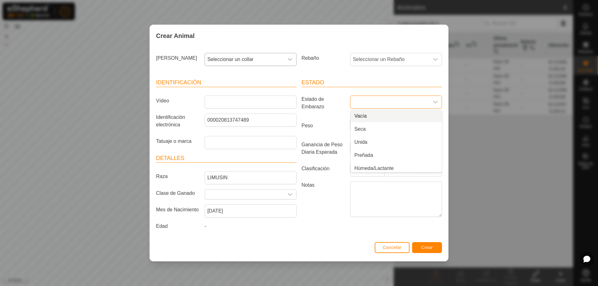
click at [371, 115] on li "Vacía" at bounding box center [396, 116] width 91 height 12
click at [353, 127] on input "Peso" at bounding box center [358, 124] width 16 height 13
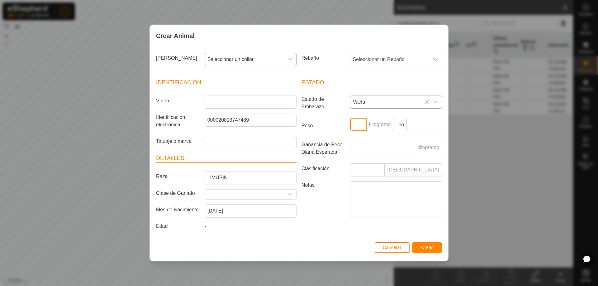
type input "500"
click at [425, 247] on font "Crear" at bounding box center [427, 247] width 12 height 5
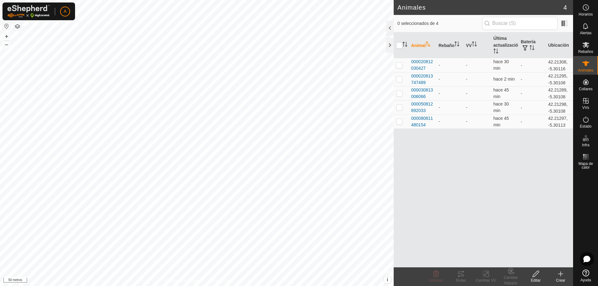
click at [563, 276] on icon at bounding box center [560, 273] width 7 height 7
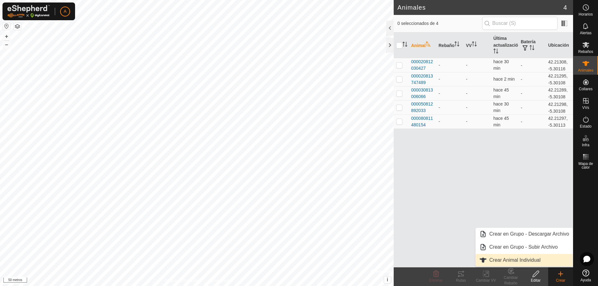
click at [515, 260] on link "Crear Animal Individual" at bounding box center [523, 260] width 97 height 12
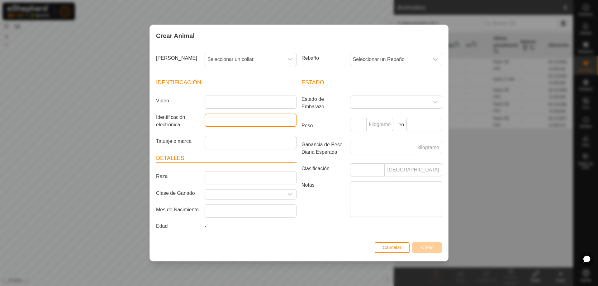
click at [220, 122] on input "Identificación electrónica" at bounding box center [251, 120] width 92 height 13
type input "000"
click at [291, 59] on icon "disparador desplegable" at bounding box center [289, 59] width 5 height 5
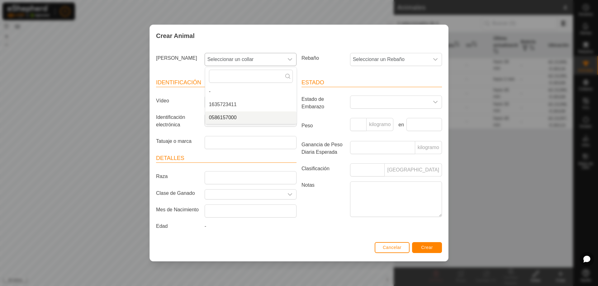
click at [230, 117] on li "0586157000" at bounding box center [250, 117] width 91 height 12
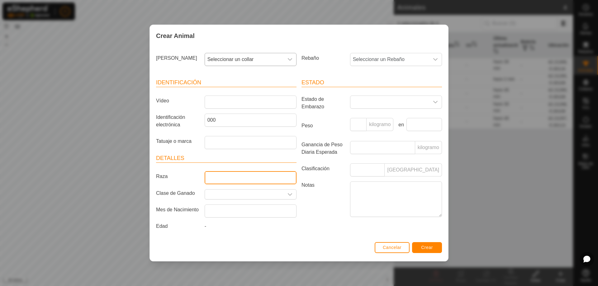
click at [239, 178] on input "Raza" at bounding box center [251, 177] width 92 height 13
type input "LIMUSIN"
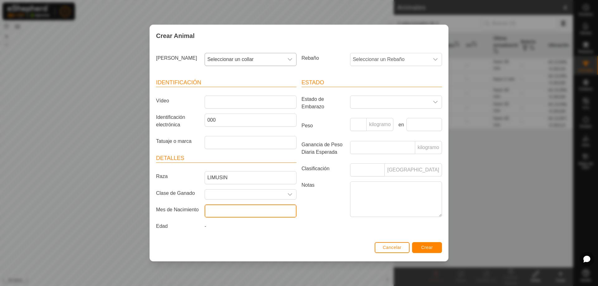
click at [235, 212] on input "text" at bounding box center [251, 211] width 92 height 13
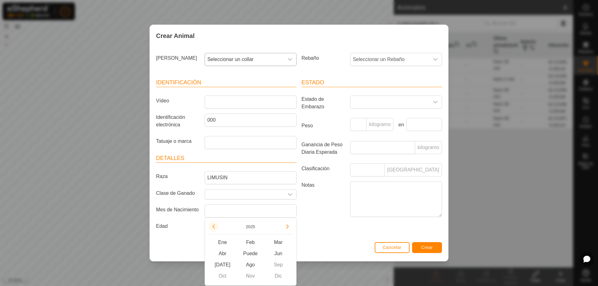
click at [214, 226] on button "Año anterior" at bounding box center [214, 227] width 10 height 10
click at [250, 226] on button "2025" at bounding box center [250, 226] width 14 height 7
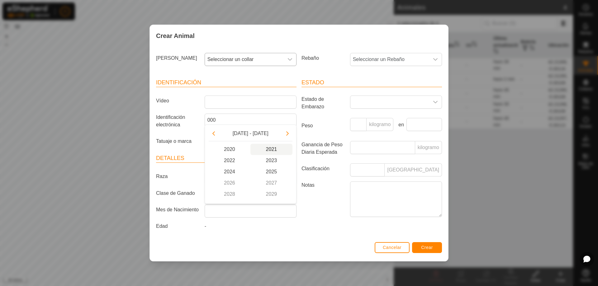
click at [275, 147] on span "2021" at bounding box center [271, 149] width 42 height 11
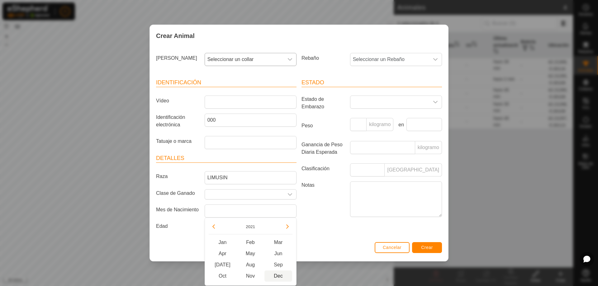
click at [278, 275] on span "Dec" at bounding box center [278, 276] width 28 height 11
type input "[DATE]"
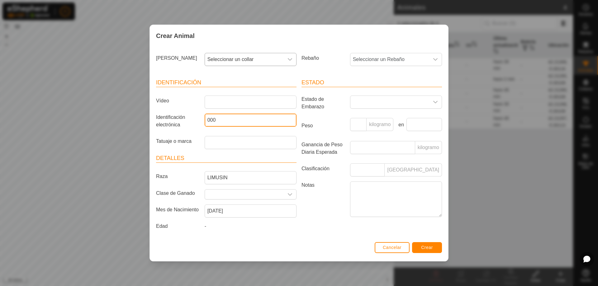
click at [222, 120] on input "000" at bounding box center [251, 120] width 92 height 13
type input "000090815310872"
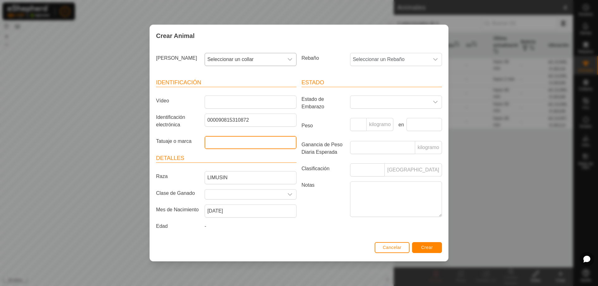
click at [220, 144] on input "Tatuaje o marca" at bounding box center [251, 142] width 92 height 13
type input "[PERSON_NAME]"
click at [435, 101] on icon "disparador desplegable" at bounding box center [435, 102] width 5 height 5
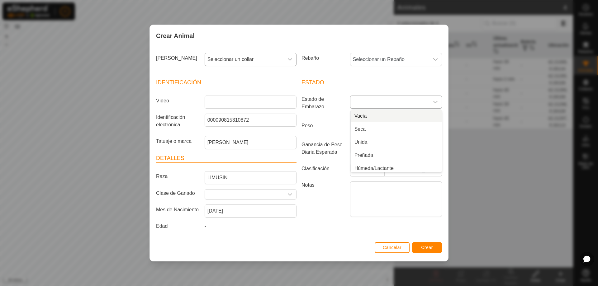
click at [363, 116] on li "Vacía" at bounding box center [396, 116] width 91 height 12
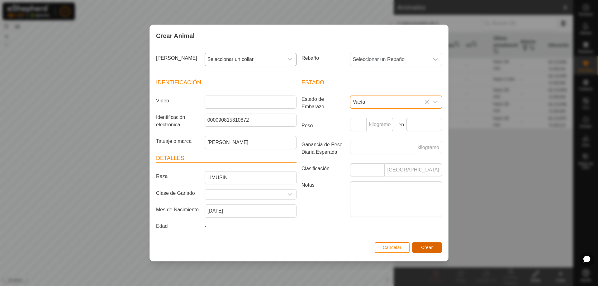
click at [423, 249] on font "Crear" at bounding box center [427, 247] width 12 height 5
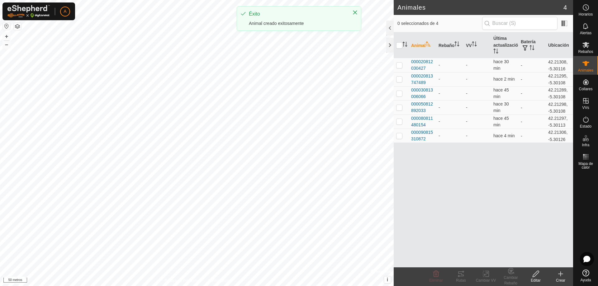
click at [558, 270] on div "Crear" at bounding box center [560, 276] width 25 height 19
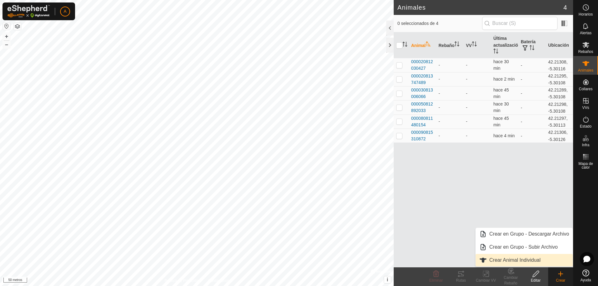
click at [515, 261] on link "Crear Animal Individual" at bounding box center [523, 260] width 97 height 12
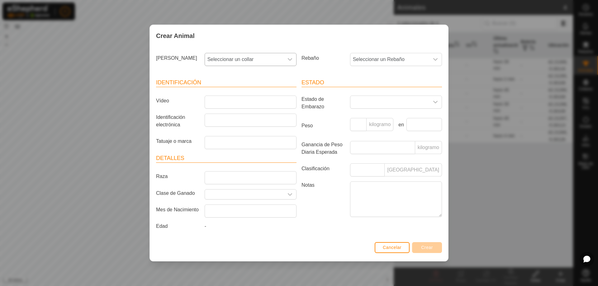
click at [290, 57] on icon "disparador desplegable" at bounding box center [289, 59] width 5 height 5
click at [246, 104] on li "1635723411" at bounding box center [250, 104] width 91 height 12
click at [223, 121] on input "Identificación electrónica" at bounding box center [251, 120] width 92 height 13
type input "000"
click at [212, 180] on input "Raza" at bounding box center [251, 177] width 92 height 13
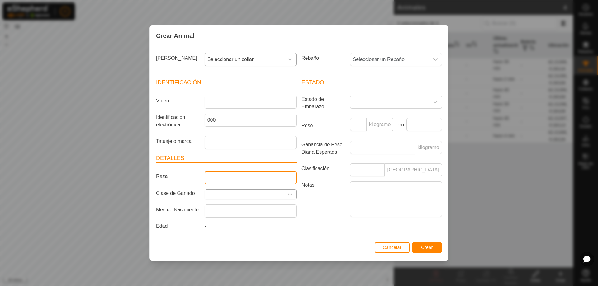
type input "LIMUSIN"
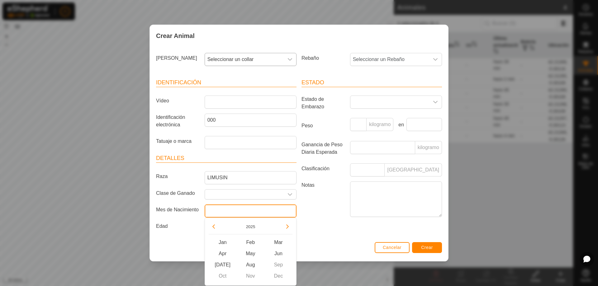
click at [224, 209] on input "text" at bounding box center [251, 211] width 92 height 13
click at [250, 226] on button "2025" at bounding box center [250, 226] width 14 height 7
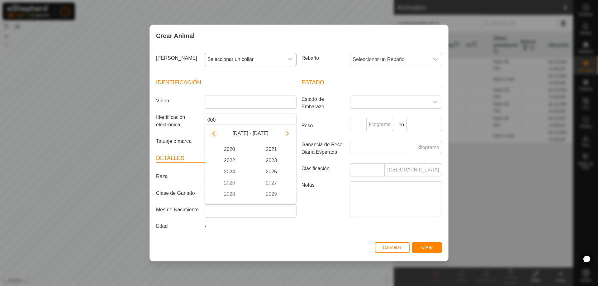
click at [210, 133] on button "Previous Decade" at bounding box center [214, 134] width 10 height 10
click at [228, 193] on span "2018" at bounding box center [230, 194] width 42 height 11
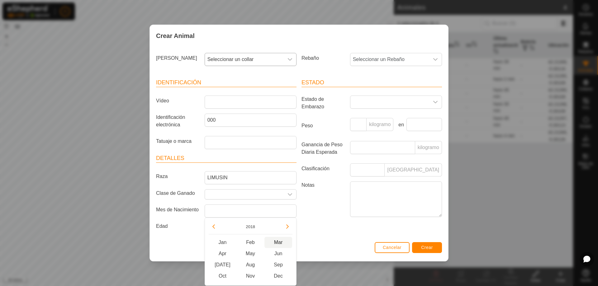
click at [280, 242] on span "Mar" at bounding box center [278, 242] width 28 height 11
type input "[DATE]"
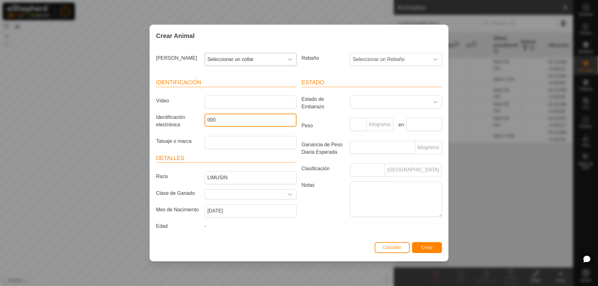
click at [221, 120] on input "000" at bounding box center [251, 120] width 92 height 13
type input "000030813747480"
drag, startPoint x: 355, startPoint y: 123, endPoint x: 351, endPoint y: 124, distance: 3.2
click at [355, 123] on input "Peso" at bounding box center [358, 124] width 16 height 13
type input "500"
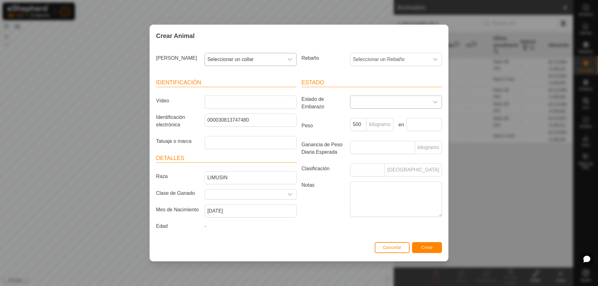
click at [435, 101] on icon "disparador desplegable" at bounding box center [435, 102] width 5 height 5
click at [365, 154] on li "Preñada" at bounding box center [396, 155] width 91 height 12
click at [432, 249] on font "Crear" at bounding box center [427, 247] width 12 height 5
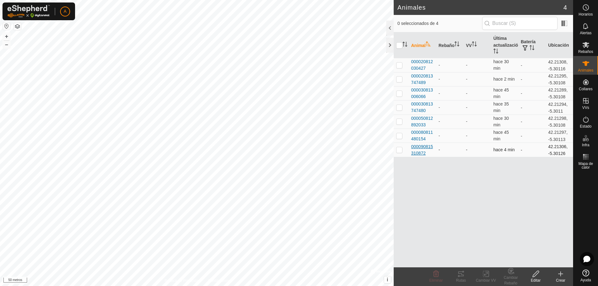
click at [417, 149] on font "000090815310872" at bounding box center [422, 150] width 22 height 12
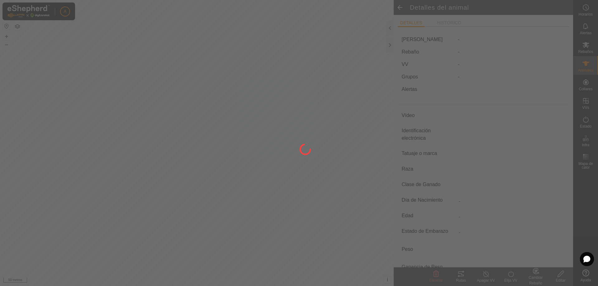
type input "-"
type input "000090815310872"
type input "[PERSON_NAME]"
type input "LIMUSIN"
type input "-"
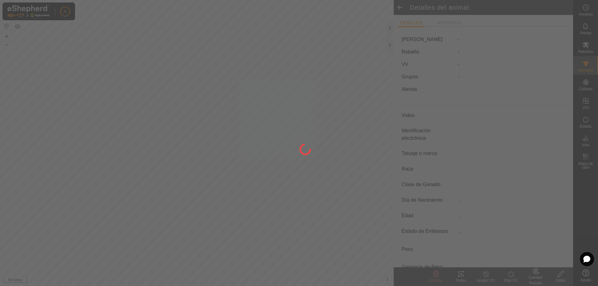
type input "12/2021"
type input "3 years 9 months"
type input "Vacía"
type input "0 kg"
type input "-"
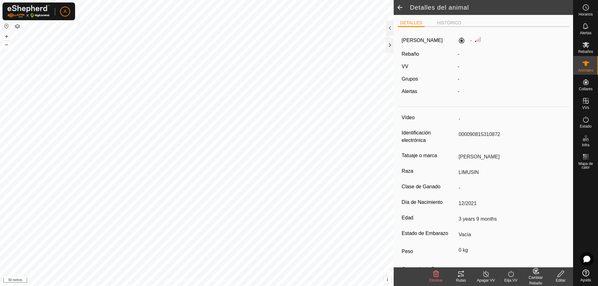
click at [560, 275] on icon at bounding box center [561, 273] width 8 height 7
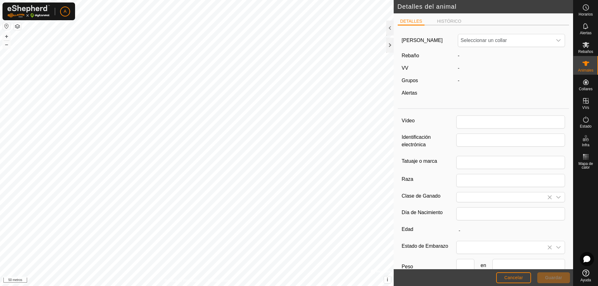
type input "000090815310872"
type input "[PERSON_NAME]"
type input "LIMUSIN"
type input "12/2021"
type input "3 years 9 months"
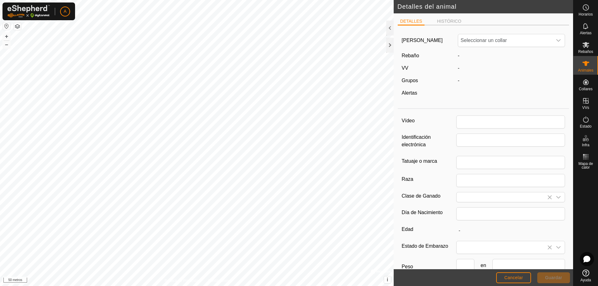
type input "0"
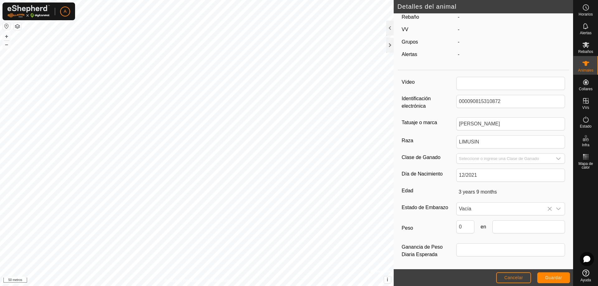
scroll to position [39, 0]
click at [464, 225] on input "0" at bounding box center [465, 226] width 18 height 13
type input "500"
click at [557, 279] on font "Guardar" at bounding box center [553, 277] width 17 height 5
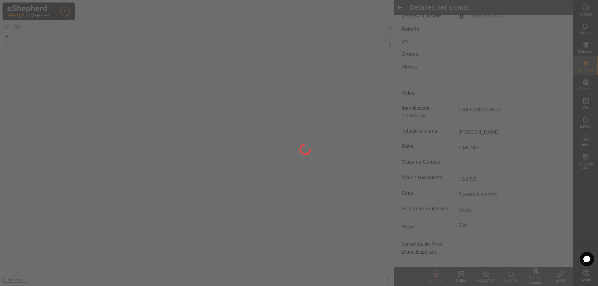
scroll to position [25, 0]
type input "-"
type input "0 kg"
type input "-"
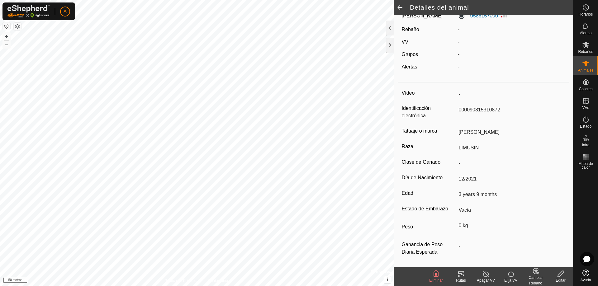
type input "500 kg"
click at [591, 67] on es-animals-svg-icon at bounding box center [585, 64] width 11 height 10
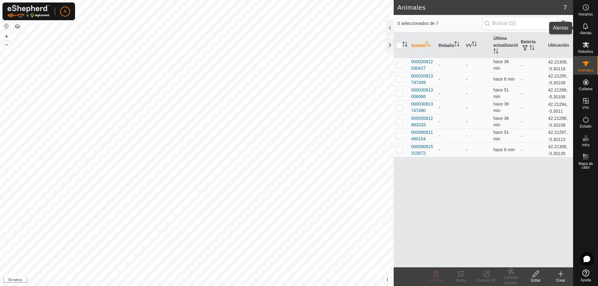
click at [586, 26] on icon at bounding box center [585, 25] width 7 height 7
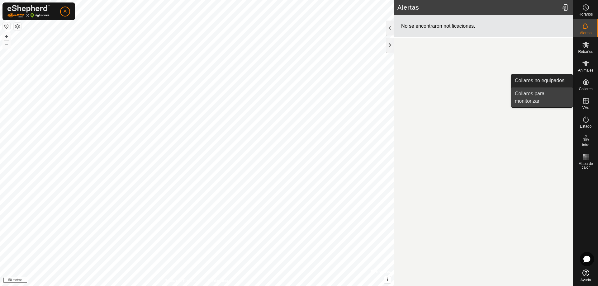
click at [533, 96] on link "Collares para monitorizar" at bounding box center [542, 97] width 62 height 20
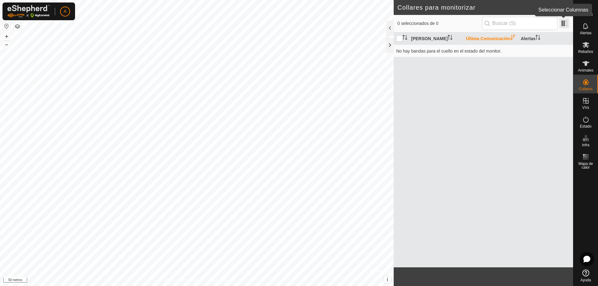
click at [563, 22] on span at bounding box center [564, 23] width 10 height 10
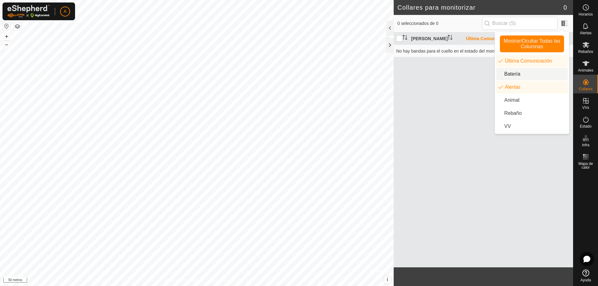
click at [522, 72] on li "Batería" at bounding box center [532, 74] width 72 height 12
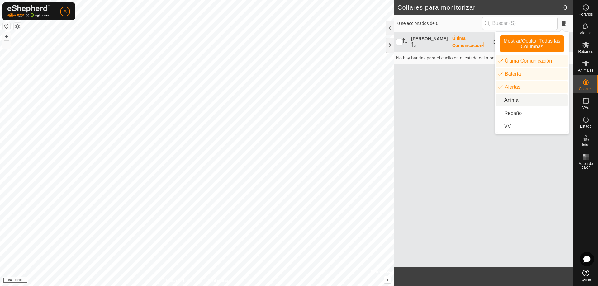
click at [517, 100] on li "Animal" at bounding box center [532, 100] width 72 height 12
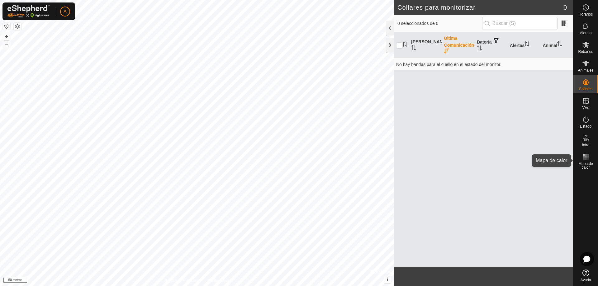
click at [585, 159] on rect at bounding box center [586, 159] width 2 height 2
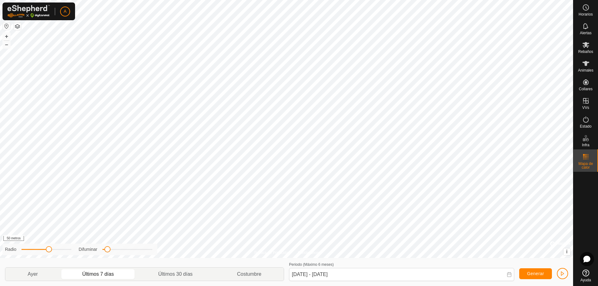
click at [323, 286] on html "A Horarios Alertas Rebaños Animales Collares VVs Estado Infra Mapa de calor Ayu…" at bounding box center [299, 143] width 598 height 286
click at [251, 275] on p-togglebutton "Costumbre" at bounding box center [249, 274] width 69 height 13
click at [34, 274] on p-togglebutton "Ayer" at bounding box center [32, 274] width 55 height 13
click at [100, 275] on p-togglebutton "Últimos 7 días" at bounding box center [98, 274] width 76 height 13
type input "[DATE] - [DATE]"
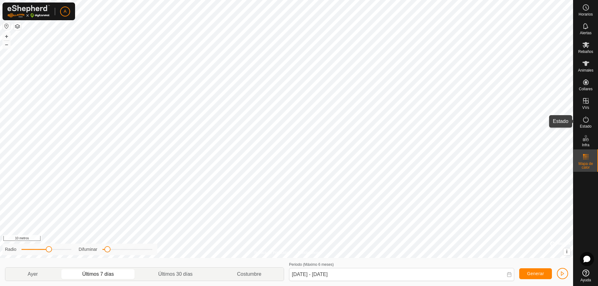
click at [587, 120] on icon at bounding box center [585, 119] width 7 height 7
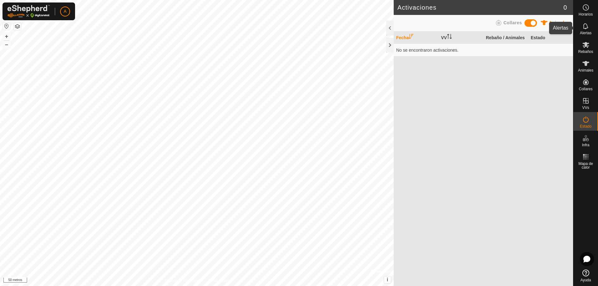
click at [584, 26] on icon at bounding box center [585, 25] width 7 height 7
